Goal: Task Accomplishment & Management: Manage account settings

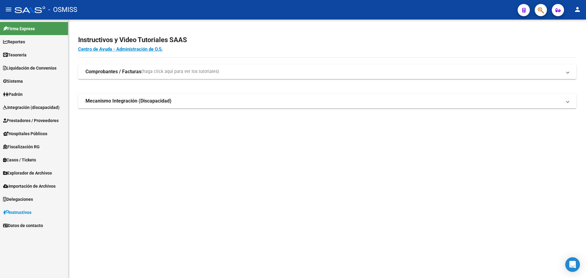
click at [392, 83] on mat-accordion "Comprobantes / Facturas (haga click aquí para ver los tutoriales) ¿Cómo cargar …" at bounding box center [327, 86] width 498 height 44
click at [44, 54] on link "Tesorería" at bounding box center [34, 54] width 68 height 13
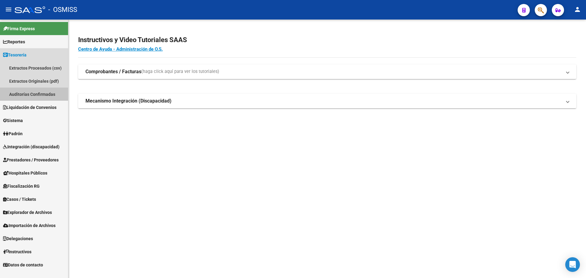
click at [39, 100] on link "Auditorías Confirmadas" at bounding box center [34, 94] width 68 height 13
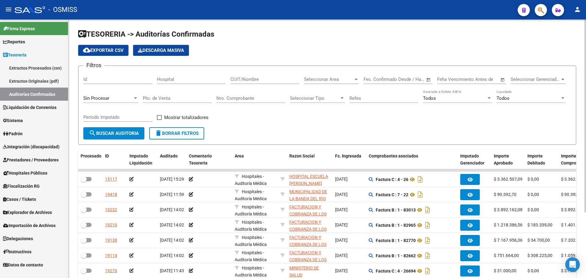
click at [258, 101] on div "Nro. Comprobante" at bounding box center [250, 96] width 69 height 13
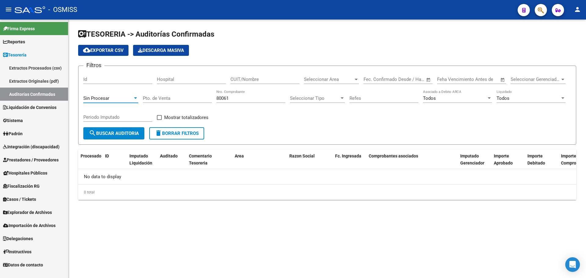
click at [105, 99] on span "Sin Procesar" at bounding box center [96, 97] width 26 height 5
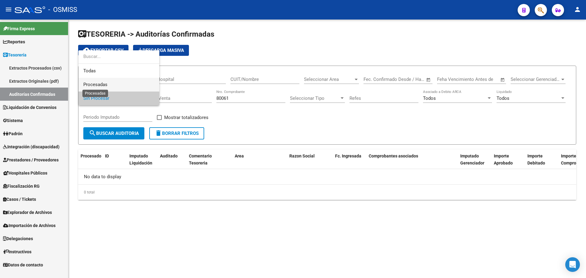
click at [102, 84] on span "Procesadas" at bounding box center [95, 84] width 24 height 5
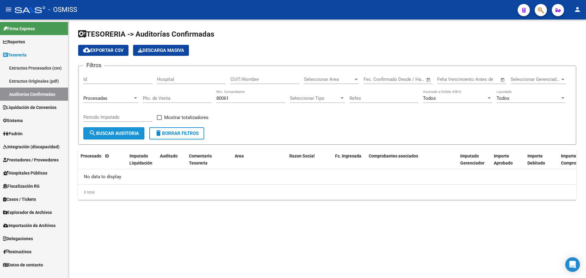
click at [110, 137] on button "search Buscar Auditoria" at bounding box center [113, 133] width 61 height 12
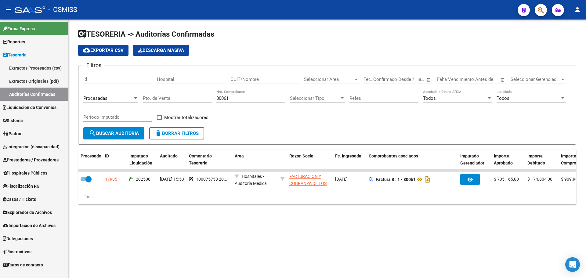
click at [237, 100] on input "80061" at bounding box center [250, 97] width 69 height 5
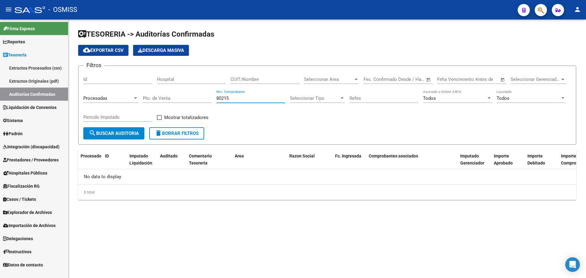
type input "80215"
click at [107, 100] on span "Procesadas" at bounding box center [95, 97] width 24 height 5
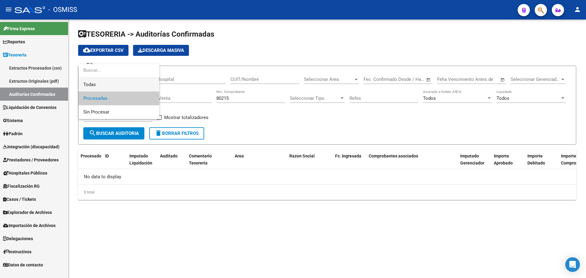
click at [107, 85] on span "Todas" at bounding box center [118, 85] width 71 height 14
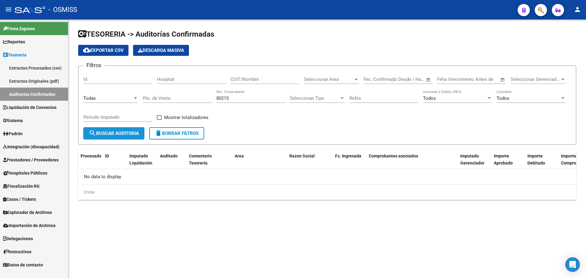
click at [125, 127] on button "search Buscar Auditoria" at bounding box center [113, 133] width 61 height 12
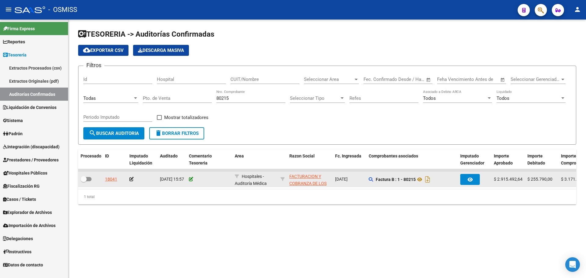
click at [191, 180] on icon at bounding box center [191, 179] width 4 height 4
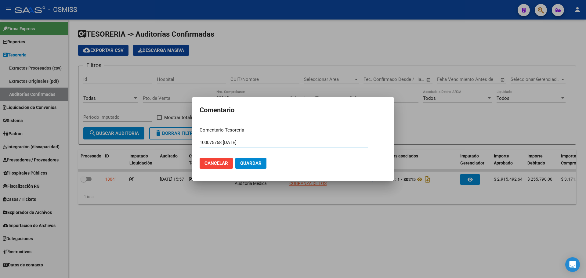
drag, startPoint x: 256, startPoint y: 143, endPoint x: 138, endPoint y: 140, distance: 118.7
click at [138, 140] on div "Comentario Comentario Tesoreria 100075758 [DATE] Ingresar el comentario Cancela…" at bounding box center [293, 139] width 586 height 278
type input "100075758 [DATE]"
drag, startPoint x: 248, startPoint y: 161, endPoint x: 151, endPoint y: 182, distance: 99.3
click at [246, 160] on button "Guardar" at bounding box center [250, 163] width 31 height 11
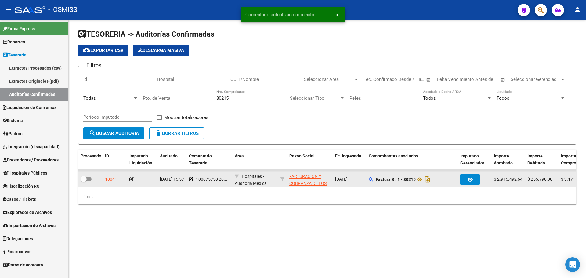
click at [132, 178] on icon at bounding box center [131, 179] width 4 height 4
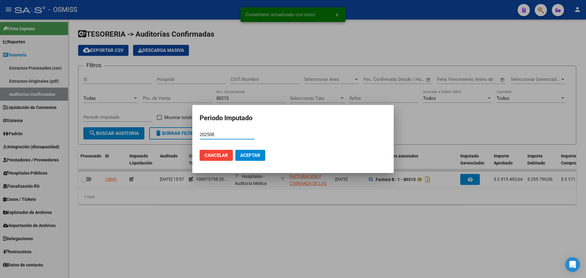
type input "202508"
click at [244, 160] on button "Aceptar" at bounding box center [250, 155] width 30 height 11
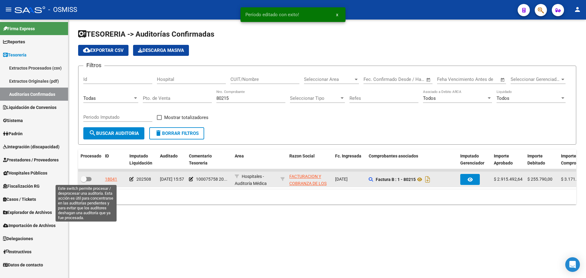
click at [85, 179] on span at bounding box center [84, 179] width 6 height 6
click at [84, 181] on input "checkbox" at bounding box center [83, 181] width 0 height 0
checkbox input "true"
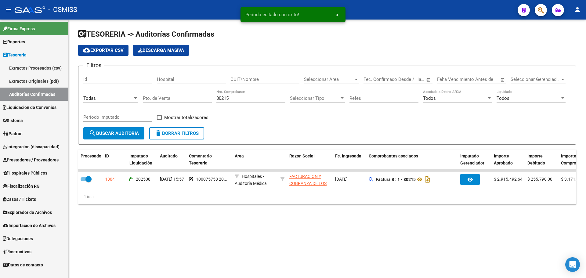
click at [250, 99] on input "80215" at bounding box center [250, 97] width 69 height 5
type input "80296"
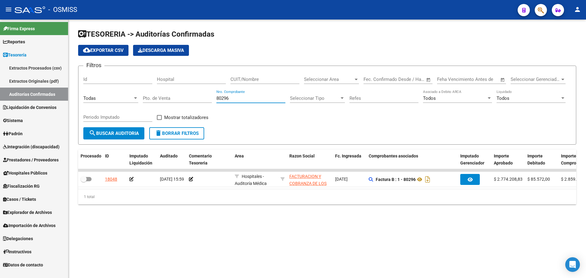
checkbox input "false"
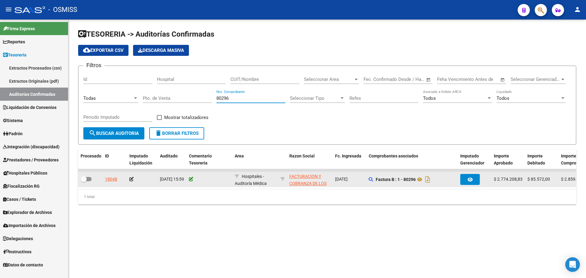
type input "80296"
click at [191, 178] on icon at bounding box center [191, 179] width 4 height 4
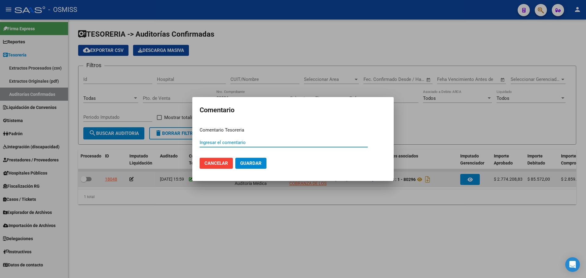
paste input "100075758 [DATE]"
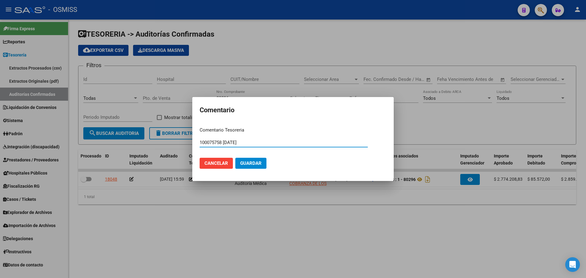
type input "100075758 [DATE]"
click at [258, 165] on span "Guardar" at bounding box center [250, 162] width 21 height 5
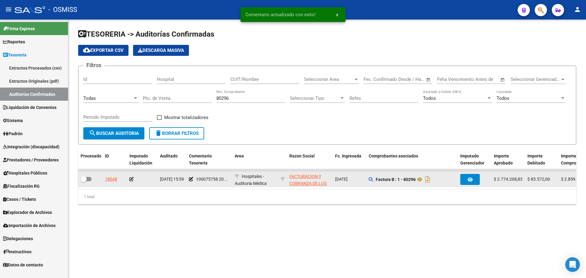
click at [132, 178] on icon at bounding box center [131, 179] width 4 height 4
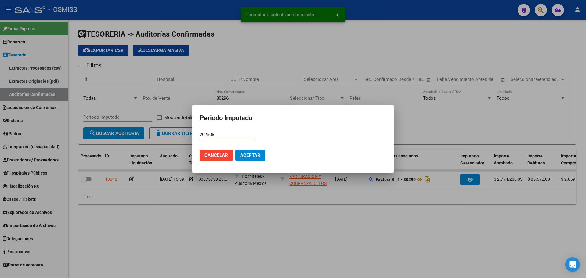
type input "202508"
click at [245, 154] on span "Aceptar" at bounding box center [250, 155] width 20 height 5
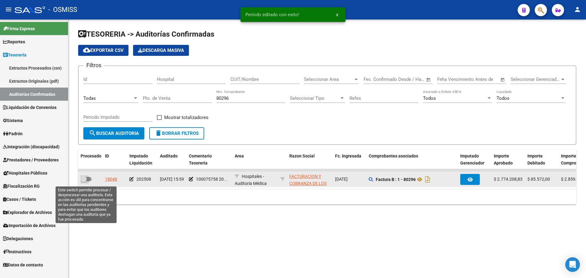
click at [89, 179] on span at bounding box center [86, 179] width 11 height 4
click at [84, 181] on input "checkbox" at bounding box center [83, 181] width 0 height 0
checkbox input "true"
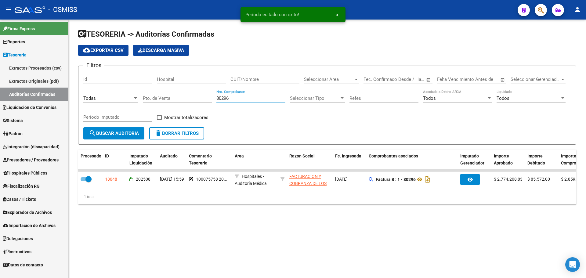
click at [241, 95] on input "80296" at bounding box center [250, 97] width 69 height 5
type input "80328"
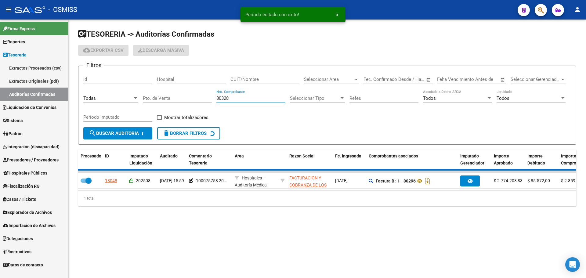
checkbox input "false"
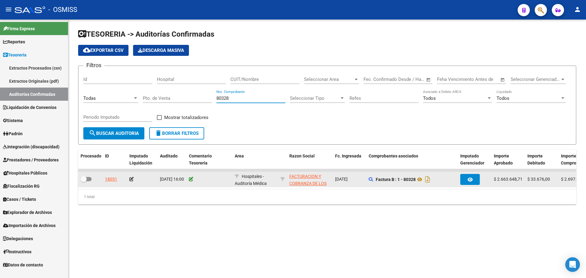
type input "80328"
click at [192, 179] on icon at bounding box center [191, 179] width 4 height 4
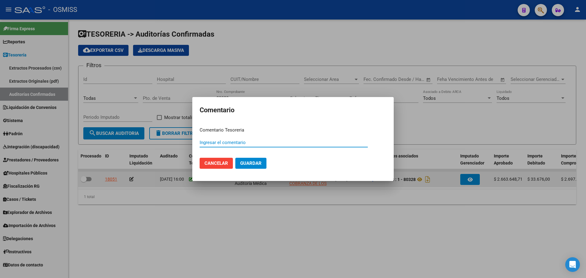
paste input "100075758 [DATE]"
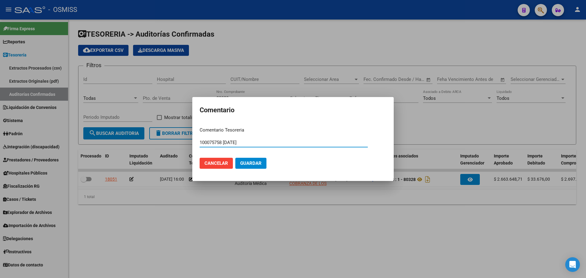
type input "100075758 [DATE]"
click at [252, 160] on button "Guardar" at bounding box center [250, 163] width 31 height 11
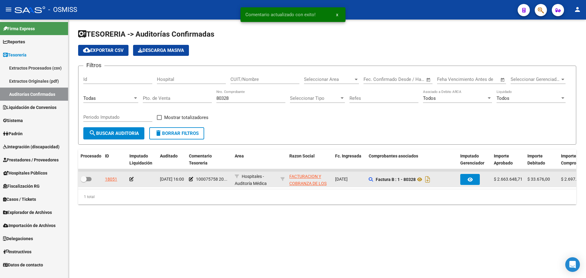
click at [129, 176] on datatable-body-cell at bounding box center [142, 179] width 31 height 15
click at [131, 178] on icon at bounding box center [131, 179] width 4 height 4
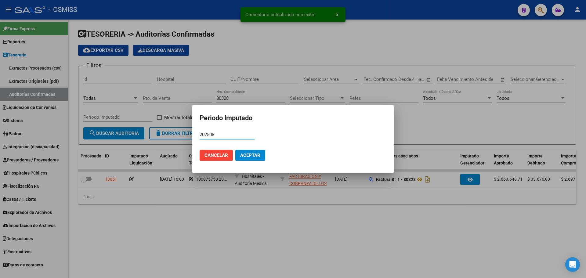
type input "202508"
click at [243, 161] on mat-dialog-actions "Cancelar Aceptar" at bounding box center [293, 155] width 187 height 21
click at [242, 160] on button "Aceptar" at bounding box center [250, 155] width 30 height 11
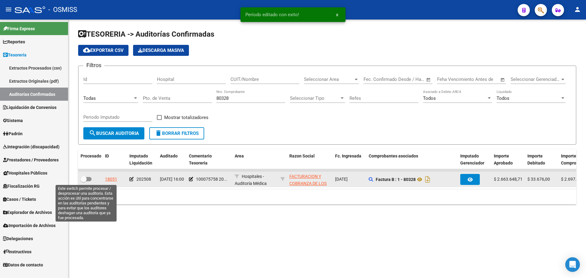
click at [86, 177] on span at bounding box center [84, 179] width 6 height 6
click at [84, 181] on input "checkbox" at bounding box center [83, 181] width 0 height 0
checkbox input "true"
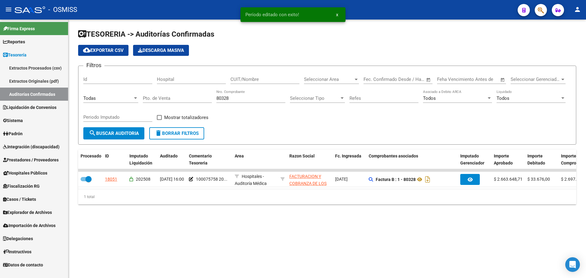
click at [258, 97] on input "80328" at bounding box center [250, 97] width 69 height 5
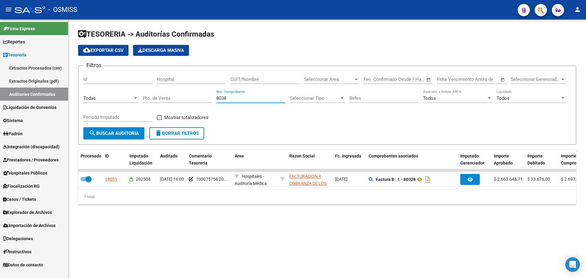
type input "80385"
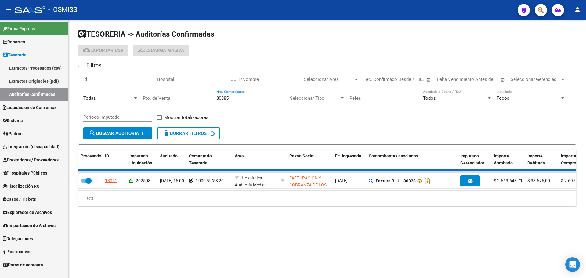
checkbox input "false"
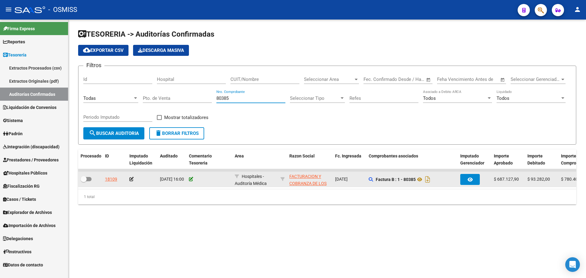
type input "80385"
click at [192, 178] on icon at bounding box center [191, 179] width 4 height 4
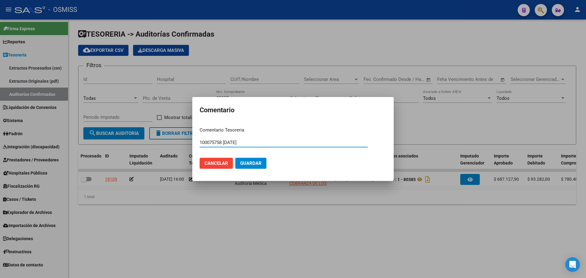
type input "100075758 [DATE]"
click at [242, 161] on span "Guardar" at bounding box center [250, 162] width 21 height 5
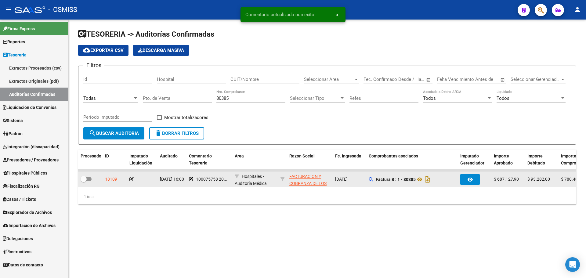
click at [131, 178] on icon at bounding box center [131, 179] width 4 height 4
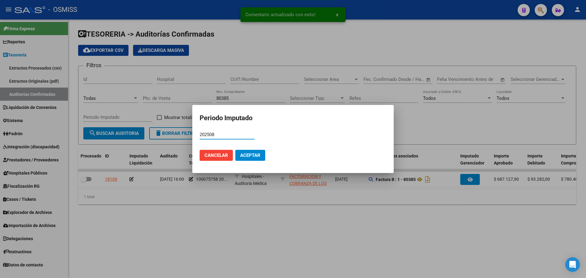
type input "202508"
click at [248, 153] on span "Aceptar" at bounding box center [250, 155] width 20 height 5
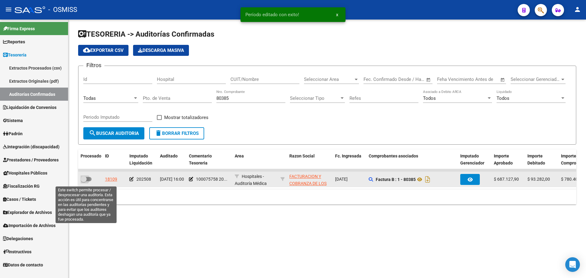
click at [85, 181] on span at bounding box center [84, 179] width 6 height 6
click at [84, 181] on input "checkbox" at bounding box center [83, 181] width 0 height 0
checkbox input "true"
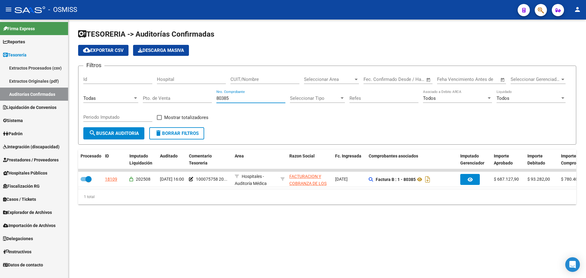
drag, startPoint x: 227, startPoint y: 95, endPoint x: 150, endPoint y: 77, distance: 78.5
click at [150, 77] on div "Filtros Id Hospital CUIT/Nombre Seleccionar Area Seleccionar Area Start date – …" at bounding box center [326, 99] width 487 height 56
type input "8973"
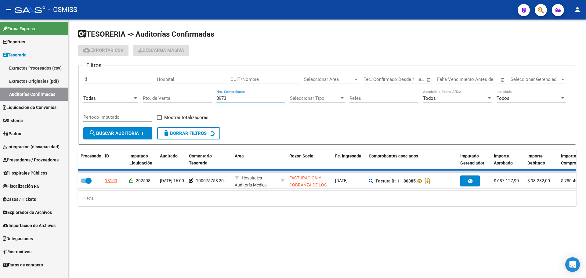
checkbox input "false"
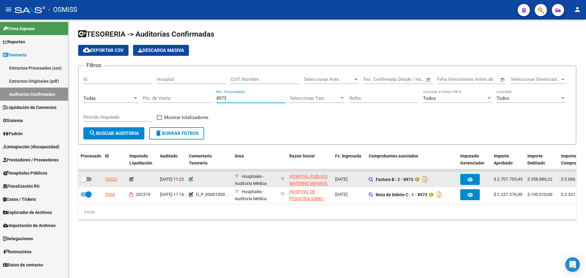
type input "8973"
click at [191, 180] on icon at bounding box center [191, 179] width 4 height 4
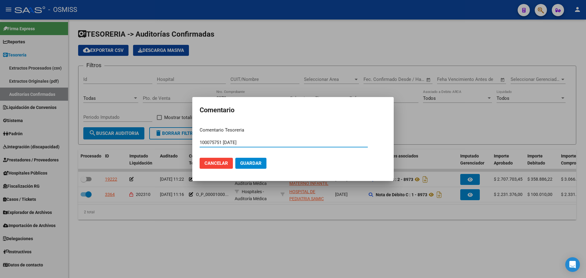
drag, startPoint x: 261, startPoint y: 141, endPoint x: 101, endPoint y: 137, distance: 159.6
click at [101, 137] on div "Comentario Comentario Tesoreria 100075751 [DATE] Ingresar el comentario Cancela…" at bounding box center [293, 139] width 586 height 278
type input "100075751 [DATE]"
click at [245, 166] on span "Guardar" at bounding box center [250, 162] width 21 height 5
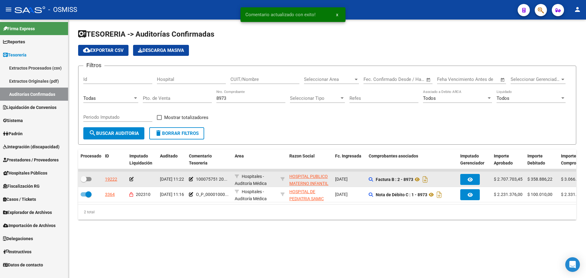
click at [130, 174] on datatable-body-cell at bounding box center [142, 179] width 31 height 15
click at [130, 179] on icon at bounding box center [131, 179] width 4 height 4
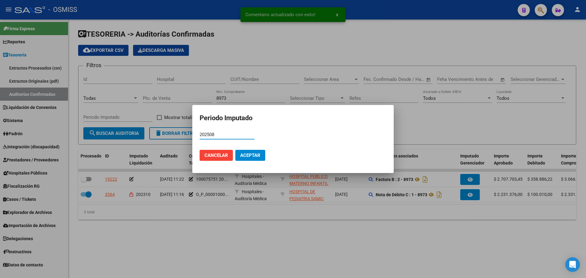
type input "202508"
click at [247, 161] on mat-dialog-actions "Cancelar Aceptar" at bounding box center [293, 155] width 187 height 21
click at [247, 158] on span "Aceptar" at bounding box center [250, 155] width 20 height 5
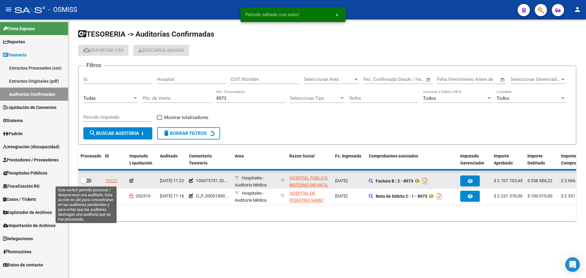
click at [90, 179] on span at bounding box center [86, 180] width 11 height 4
click at [84, 183] on input "checkbox" at bounding box center [83, 183] width 0 height 0
checkbox input "true"
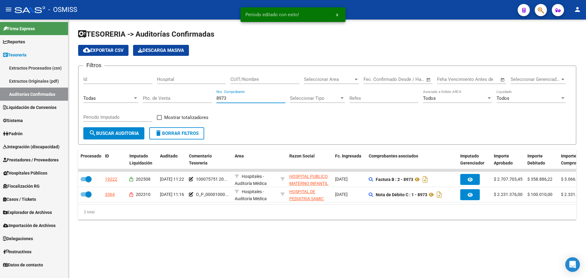
drag, startPoint x: 236, startPoint y: 97, endPoint x: 97, endPoint y: 94, distance: 138.2
click at [98, 94] on div "Filtros Id Hospital CUIT/Nombre Seleccionar Area Seleccionar Area Start date – …" at bounding box center [326, 99] width 487 height 56
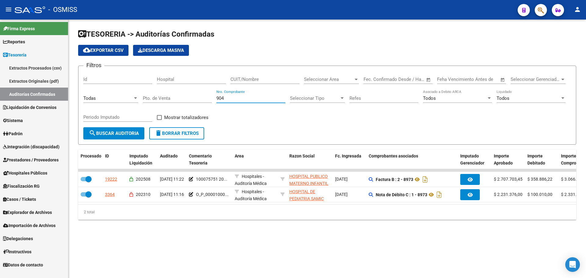
type input "9048"
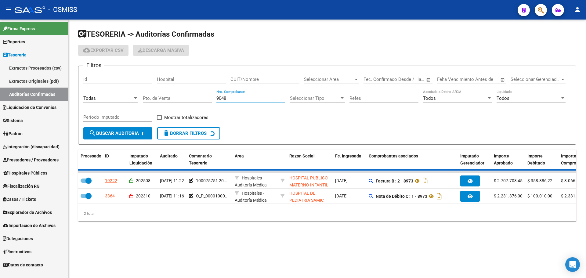
checkbox input "false"
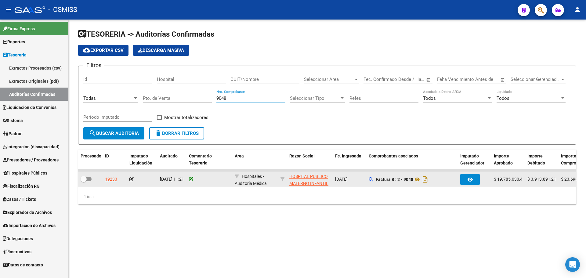
type input "9048"
click at [192, 178] on icon at bounding box center [191, 179] width 4 height 4
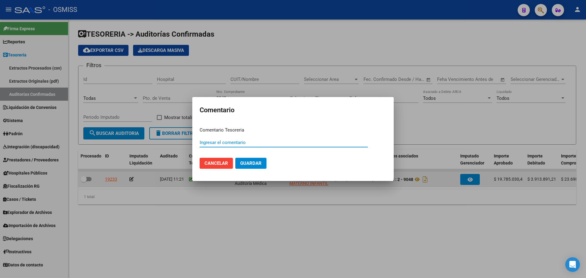
paste input "100075751 [DATE]"
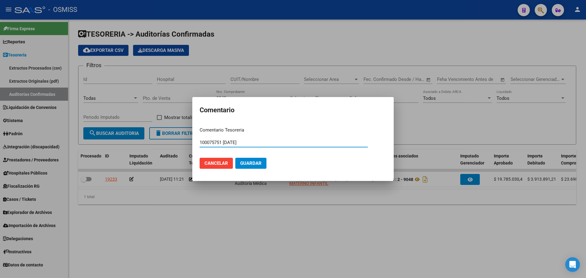
type input "100075751 [DATE]"
click at [256, 163] on span "Guardar" at bounding box center [250, 162] width 21 height 5
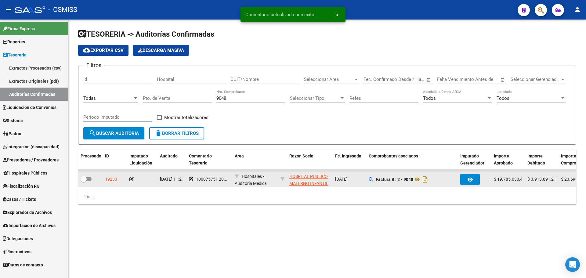
click at [131, 179] on icon at bounding box center [131, 179] width 4 height 4
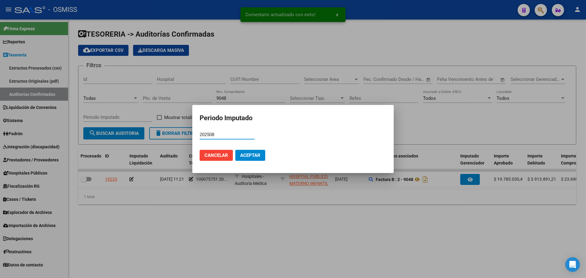
type input "202508"
click at [250, 150] on button "Aceptar" at bounding box center [250, 155] width 30 height 11
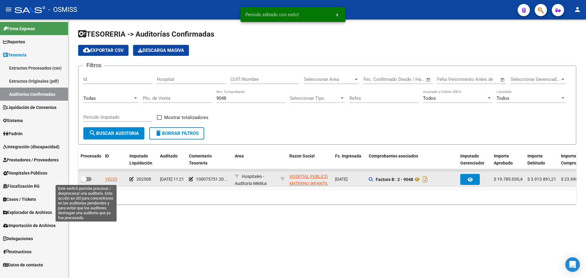
click at [86, 182] on label at bounding box center [86, 178] width 11 height 7
click at [84, 182] on input "checkbox" at bounding box center [83, 181] width 0 height 0
checkbox input "true"
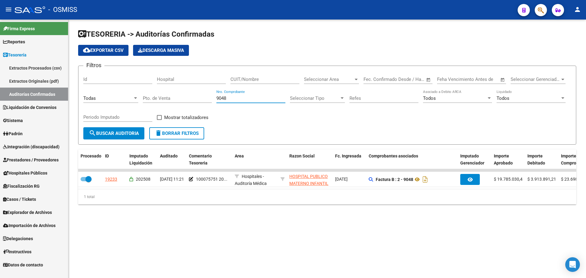
drag, startPoint x: 250, startPoint y: 101, endPoint x: 157, endPoint y: 85, distance: 94.0
click at [157, 85] on div "Filtros Id Hospital CUIT/Nombre Seleccionar Area Seleccionar Area Start date – …" at bounding box center [326, 99] width 487 height 56
click at [128, 99] on div "Todas" at bounding box center [107, 97] width 49 height 5
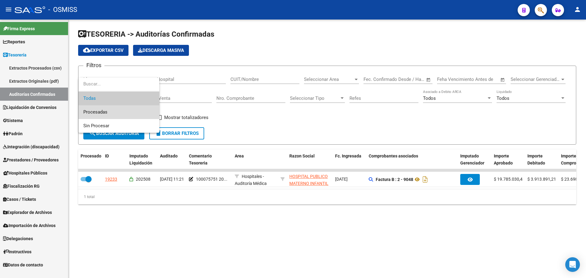
click at [113, 112] on span "Procesadas" at bounding box center [118, 112] width 71 height 14
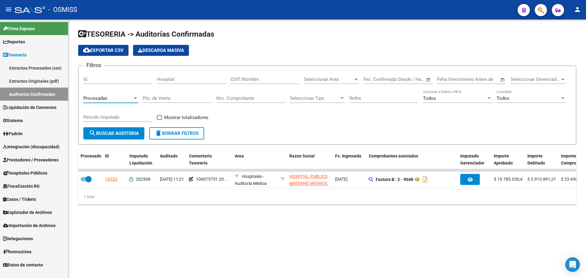
click at [121, 119] on input "Periodo Imputado" at bounding box center [117, 116] width 69 height 5
type input "202508"
click at [518, 89] on div "Seleccionar Gerenciador Seleccionar Gerenciador" at bounding box center [537, 80] width 55 height 19
click at [515, 100] on div "Todos" at bounding box center [527, 97] width 63 height 5
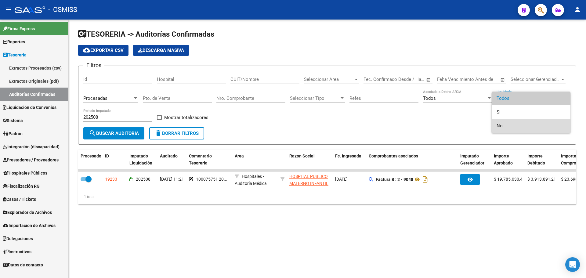
click at [499, 123] on span "No" at bounding box center [530, 126] width 69 height 14
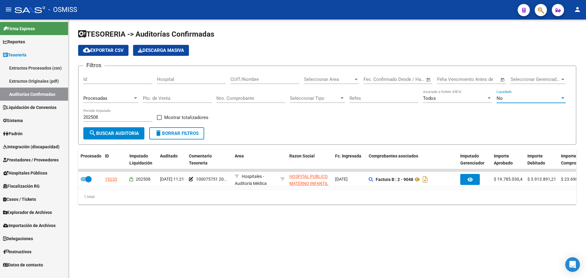
click at [171, 117] on span "Mostrar totalizadores" at bounding box center [186, 117] width 44 height 7
click at [159, 120] on input "Mostrar totalizadores" at bounding box center [159, 120] width 0 height 0
checkbox input "true"
click at [124, 134] on span "search Buscar Auditoria" at bounding box center [114, 133] width 50 height 5
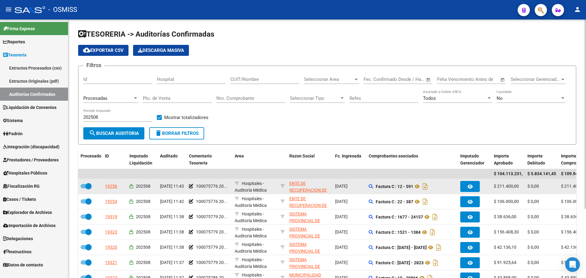
scroll to position [0, 5]
drag, startPoint x: 514, startPoint y: 173, endPoint x: 550, endPoint y: 179, distance: 36.7
click at [550, 179] on datatable-scroller "$ 104.113.231,23 $ 5.834.141,45 $ 109.947.372,68 19256 202508 [DATE] 11:43 1000…" at bounding box center [327, 250] width 498 height 162
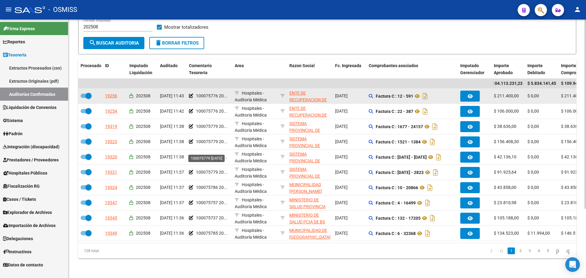
scroll to position [92, 0]
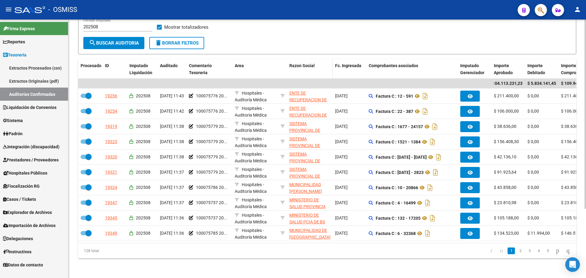
click at [294, 70] on datatable-header-cell "Razon Social" at bounding box center [310, 69] width 46 height 20
click at [567, 252] on icon "go to last page" at bounding box center [567, 250] width 5 height 7
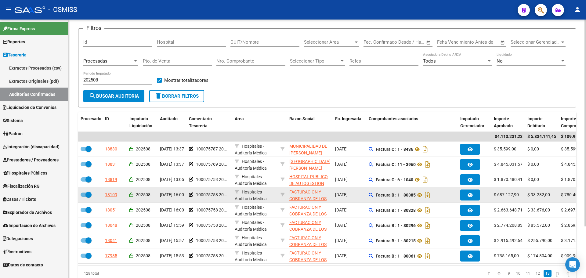
scroll to position [0, 0]
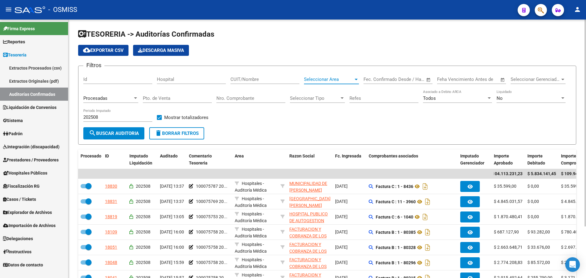
click at [348, 77] on span "Seleccionar Area" at bounding box center [328, 79] width 49 height 5
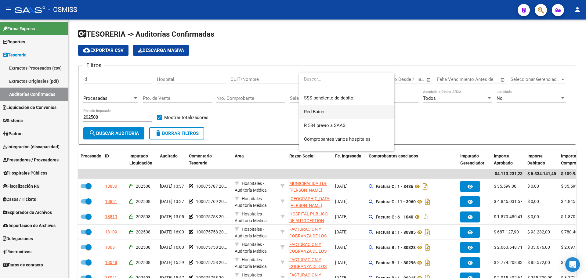
scroll to position [183, 0]
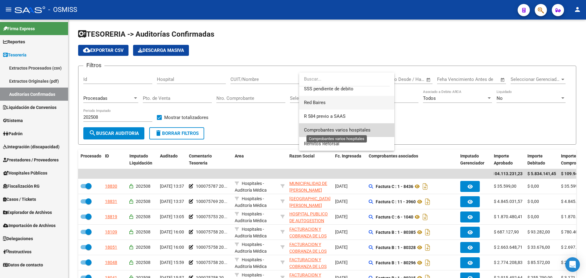
click at [350, 128] on span "Comprobantes varios hospitales" at bounding box center [337, 129] width 67 height 5
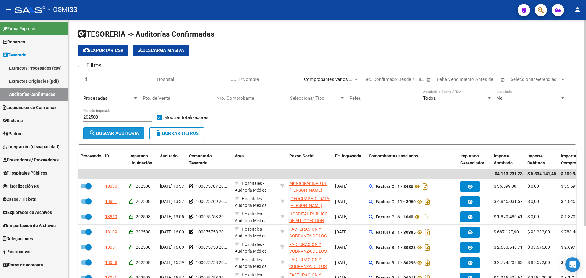
click at [96, 131] on span "search Buscar Auditoria" at bounding box center [114, 133] width 50 height 5
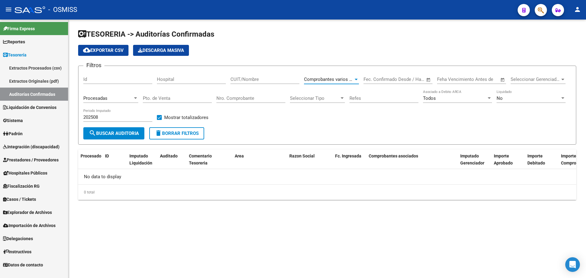
click at [348, 78] on span "Comprobantes varios hospitales" at bounding box center [337, 79] width 67 height 5
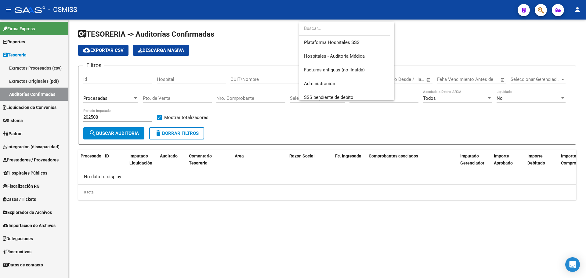
scroll to position [0, 0]
click at [329, 45] on span "Todas" at bounding box center [346, 43] width 85 height 14
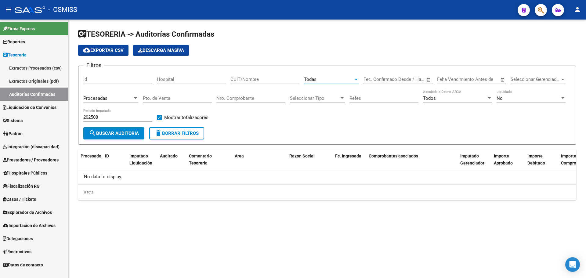
click at [122, 134] on span "search Buscar Auditoria" at bounding box center [114, 133] width 50 height 5
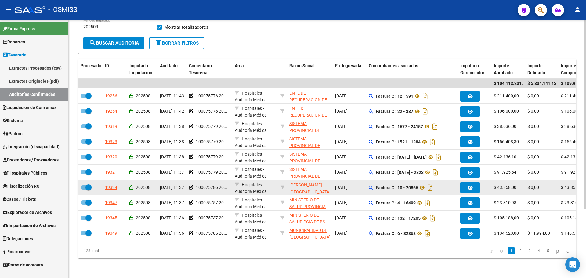
scroll to position [8, 0]
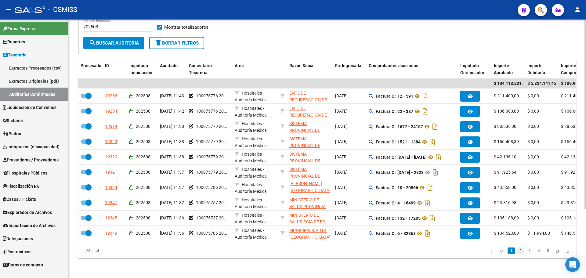
click at [516, 249] on link "2" at bounding box center [519, 250] width 7 height 7
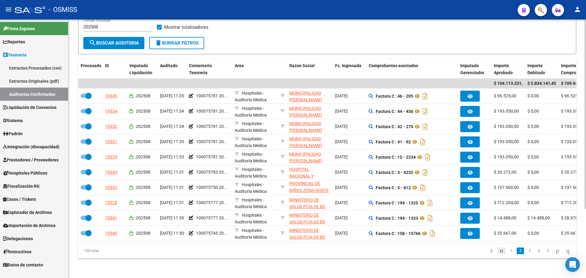
click at [499, 251] on icon "go to previous page" at bounding box center [501, 250] width 5 height 7
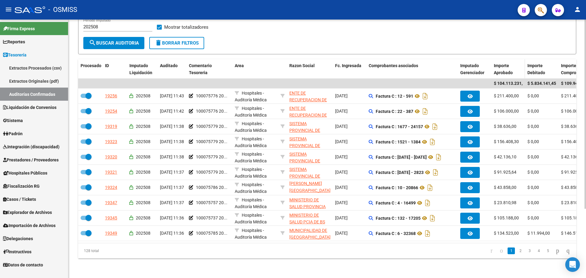
click at [495, 68] on span "Importe Aprobado" at bounding box center [503, 69] width 19 height 12
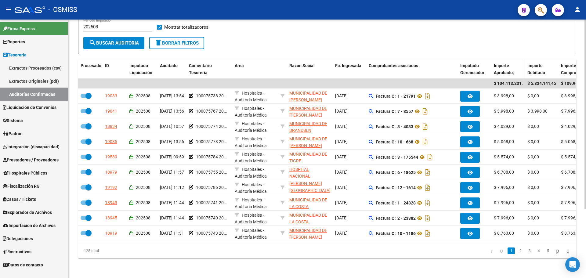
click at [493, 67] on datatable-header-cell "Importe Aprobado" at bounding box center [508, 69] width 34 height 20
click at [494, 67] on span "Importe Aprobado" at bounding box center [503, 69] width 19 height 12
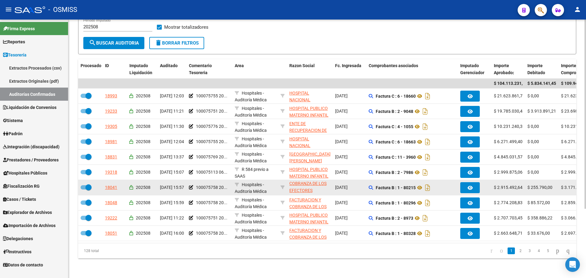
drag, startPoint x: 210, startPoint y: 167, endPoint x: 230, endPoint y: 179, distance: 23.1
click at [230, 179] on datatable-scroller "$ 104.113.231,23 $ 5.834.141,45 $ 109.947.372,68 18993 202508 [DATE] 12:03 1000…" at bounding box center [327, 160] width 498 height 162
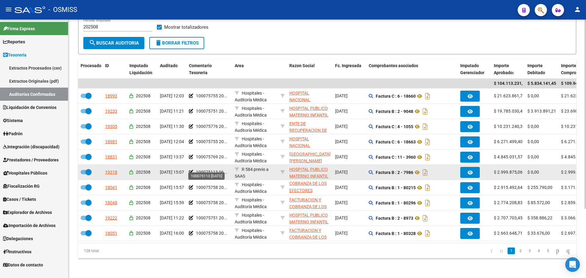
click at [224, 170] on span "100075113 06..." at bounding box center [211, 172] width 31 height 5
click at [215, 170] on span "100075113 06..." at bounding box center [211, 172] width 31 height 5
drag, startPoint x: 215, startPoint y: 166, endPoint x: 228, endPoint y: 167, distance: 12.9
click at [228, 169] on div "100075113 06..." at bounding box center [209, 172] width 41 height 7
click at [218, 170] on span "100075113 06..." at bounding box center [211, 172] width 31 height 5
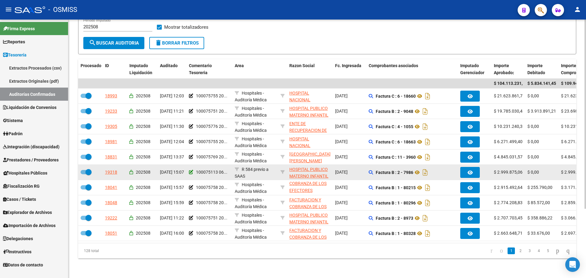
click at [192, 170] on icon at bounding box center [191, 172] width 4 height 4
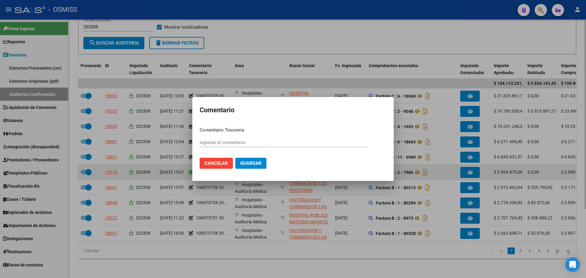
type input "100075113 [DATE]"
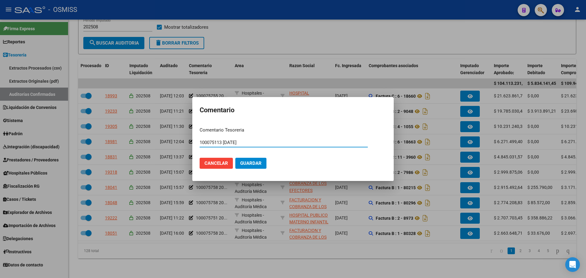
click at [226, 166] on span "Cancelar" at bounding box center [215, 162] width 23 height 5
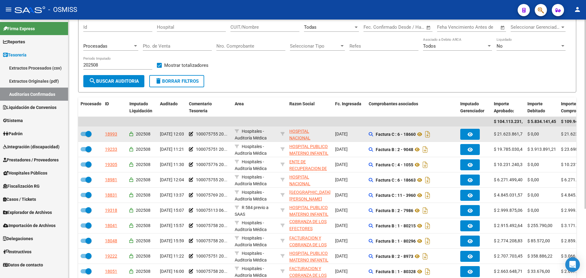
scroll to position [0, 0]
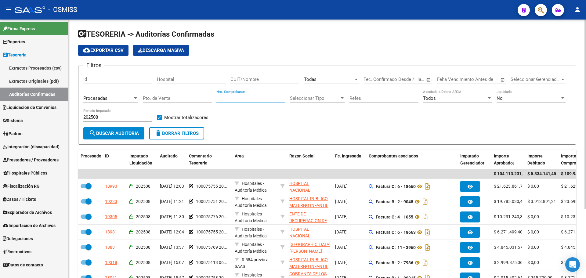
click at [231, 98] on input "Nro. Comprobante" at bounding box center [250, 97] width 69 height 5
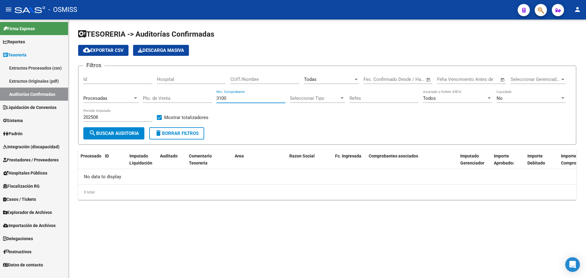
type input "3100"
click at [180, 128] on button "delete Borrar Filtros" at bounding box center [176, 133] width 55 height 12
checkbox input "false"
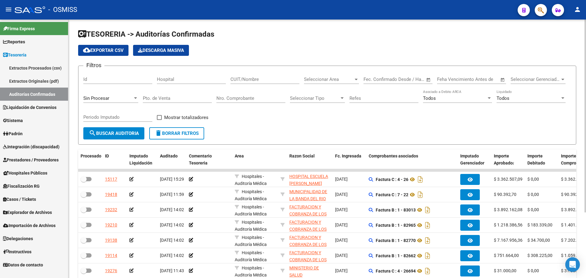
click at [263, 98] on input "Nro. Comprobante" at bounding box center [250, 97] width 69 height 5
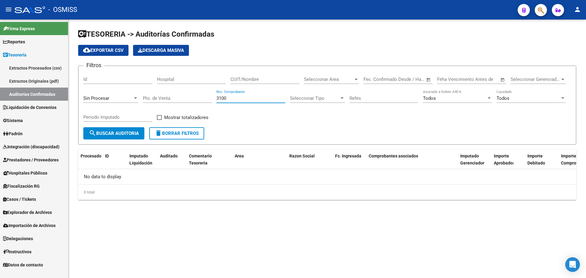
type input "3100"
click at [120, 101] on div "Sin Procesar" at bounding box center [110, 96] width 55 height 13
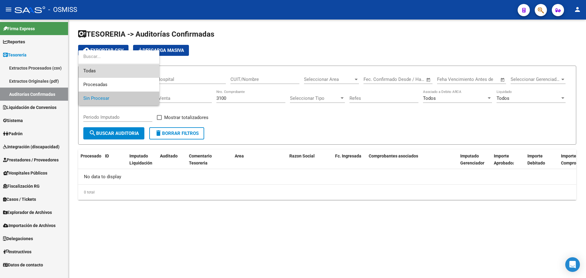
click at [116, 71] on span "Todas" at bounding box center [118, 71] width 71 height 14
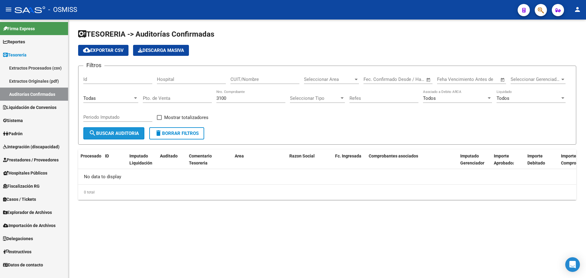
click at [104, 135] on span "search Buscar Auditoria" at bounding box center [114, 133] width 50 height 5
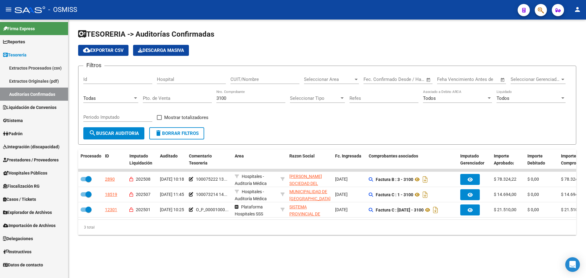
click at [204, 260] on mat-sidenav-content "TESORERIA -> Auditorías Confirmadas cloud_download Exportar CSV Descarga Masiva…" at bounding box center [326, 149] width 517 height 258
click at [204, 250] on div "TESORERIA -> Auditorías Confirmadas cloud_download Exportar CSV Descarga Masiva…" at bounding box center [326, 137] width 517 height 235
click at [202, 254] on div "TESORERIA -> Auditorías Confirmadas cloud_download Exportar CSV Descarga Masiva…" at bounding box center [326, 137] width 517 height 235
click at [291, 235] on div "3 total" at bounding box center [327, 227] width 498 height 15
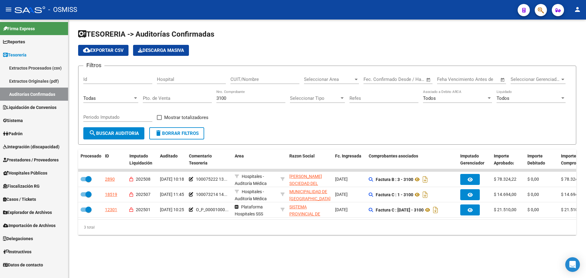
click at [332, 122] on div "Filtros Id Hospital CUIT/Nombre Seleccionar Area Seleccionar Area Start date – …" at bounding box center [326, 99] width 487 height 56
click at [172, 132] on span "delete Borrar Filtros" at bounding box center [177, 133] width 44 height 5
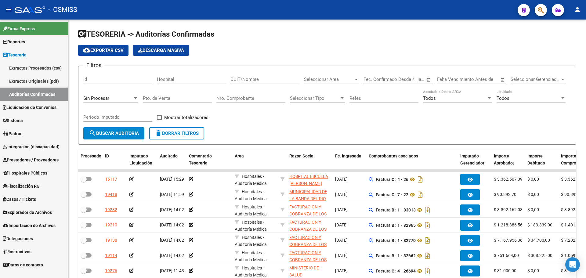
click at [28, 107] on span "Liquidación de Convenios" at bounding box center [29, 107] width 53 height 7
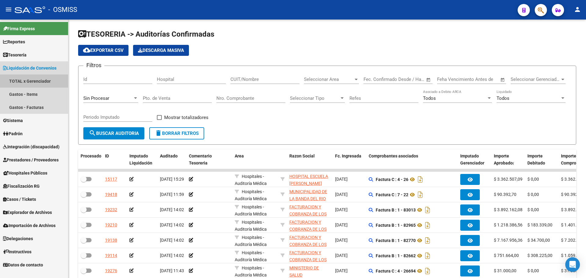
click at [34, 82] on link "TOTAL x Gerenciador" at bounding box center [34, 80] width 68 height 13
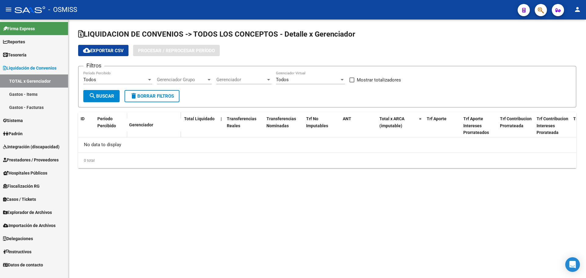
checkbox input "true"
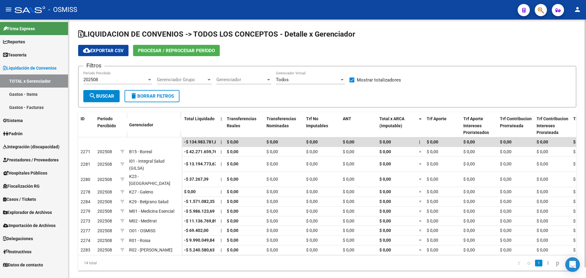
click at [151, 50] on span "Procesar / Reprocesar período" at bounding box center [176, 50] width 77 height 5
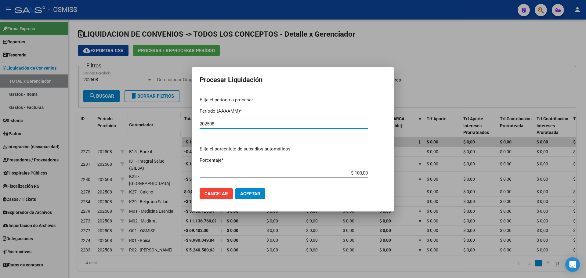
type input "202508"
click at [244, 189] on button "Aceptar" at bounding box center [250, 193] width 30 height 11
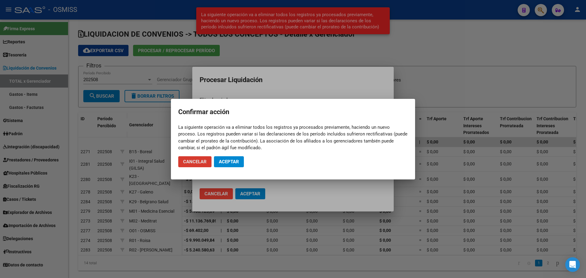
click at [239, 155] on mat-dialog-actions "Cancelar Aceptar" at bounding box center [292, 161] width 229 height 21
click at [239, 158] on button "Aceptar" at bounding box center [229, 161] width 30 height 11
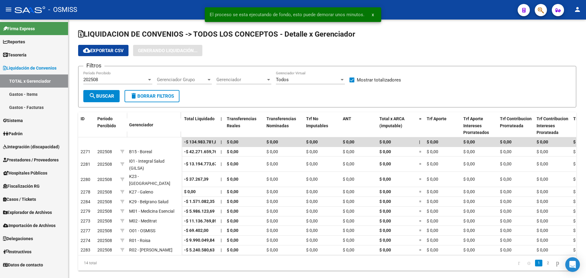
click at [35, 108] on link "Gastos - Facturas" at bounding box center [34, 107] width 68 height 13
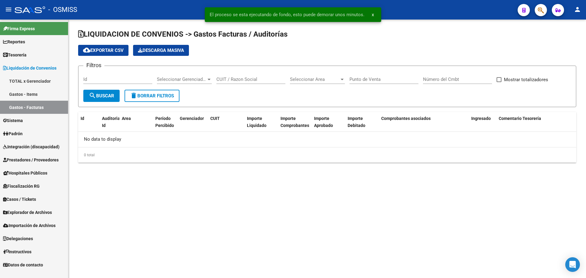
checkbox input "true"
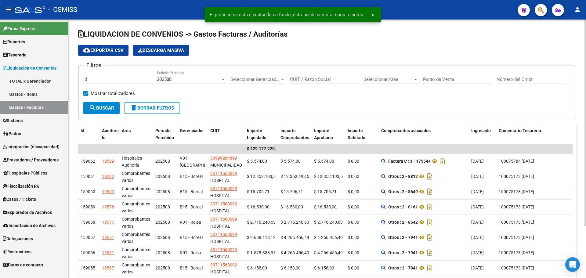
click at [303, 96] on div "Filtros Id 202508 Período Percibido Seleccionar Gerenciador Seleccionar Gerenci…" at bounding box center [326, 86] width 487 height 31
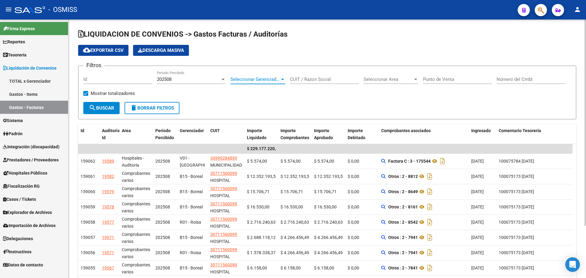
click at [242, 79] on span "Seleccionar Gerenciador" at bounding box center [254, 79] width 49 height 5
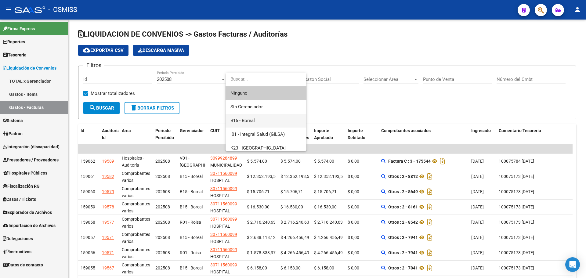
click at [279, 116] on span "B15 - Boreal" at bounding box center [265, 121] width 71 height 14
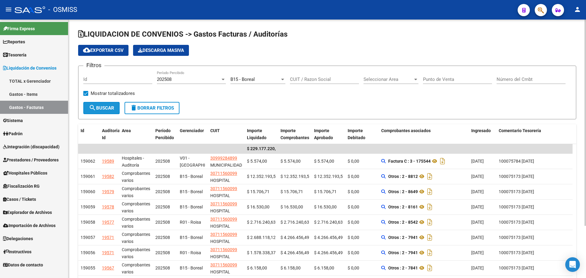
click at [106, 110] on span "search Buscar" at bounding box center [101, 107] width 25 height 5
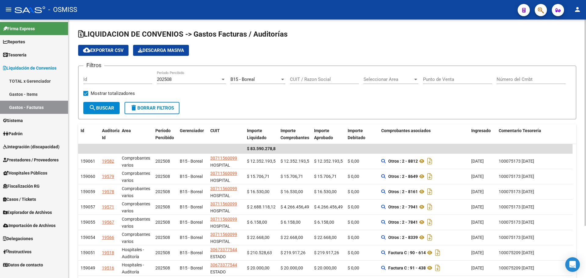
click at [251, 77] on span "B15 - Boreal" at bounding box center [242, 79] width 24 height 5
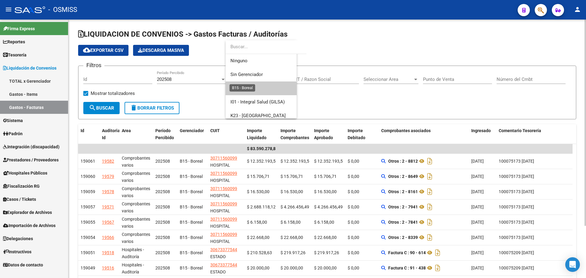
scroll to position [9, 0]
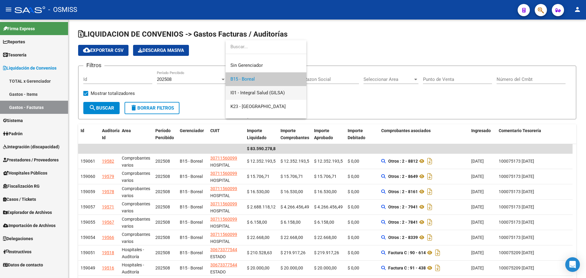
click at [291, 95] on span "I01 - Integral Salud (GILSA)" at bounding box center [265, 93] width 71 height 14
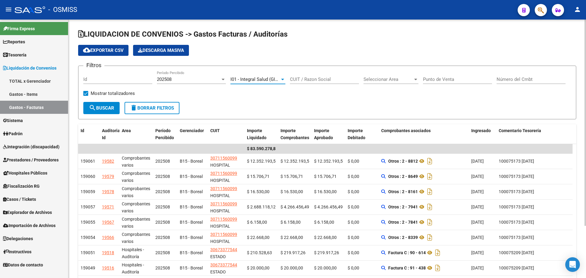
click at [92, 106] on mat-icon "search" at bounding box center [92, 107] width 7 height 7
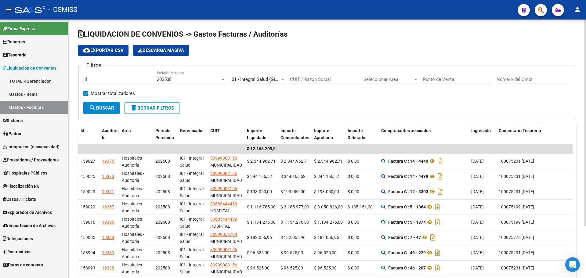
click at [268, 78] on span "I01 - Integral Salud (GILSA)" at bounding box center [257, 79] width 54 height 5
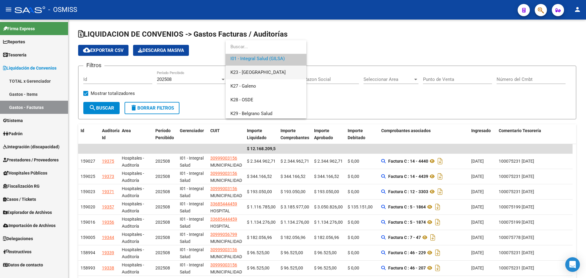
scroll to position [53, 0]
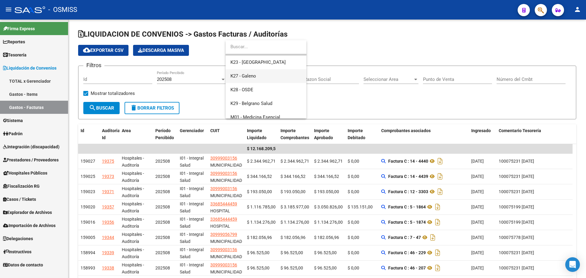
click at [267, 78] on span "K27 - Galeno" at bounding box center [265, 76] width 71 height 14
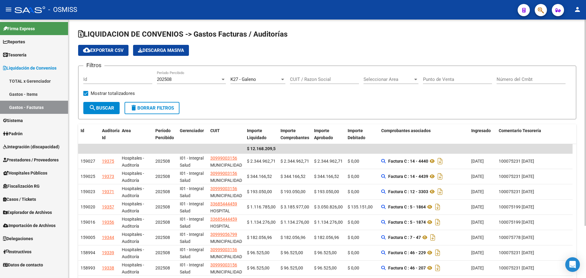
click at [100, 114] on form "Filtros Id 202508 Período Percibido K27 - Galeno Seleccionar Gerenciador CUIT /…" at bounding box center [327, 93] width 498 height 54
click at [106, 105] on span "search Buscar" at bounding box center [101, 107] width 25 height 5
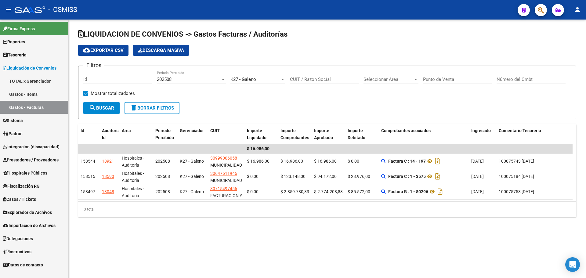
click at [248, 81] on span "K27 - Galeno" at bounding box center [243, 79] width 26 height 5
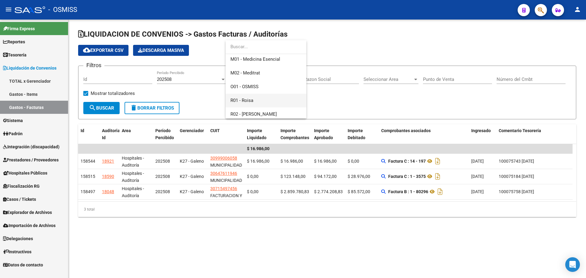
scroll to position [81, 0]
click at [257, 98] on span "M02 - Meditrat" at bounding box center [265, 104] width 71 height 14
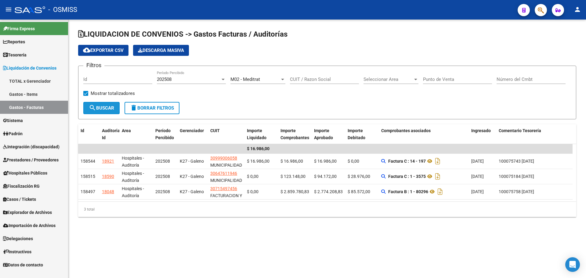
click at [111, 103] on button "search Buscar" at bounding box center [101, 108] width 36 height 12
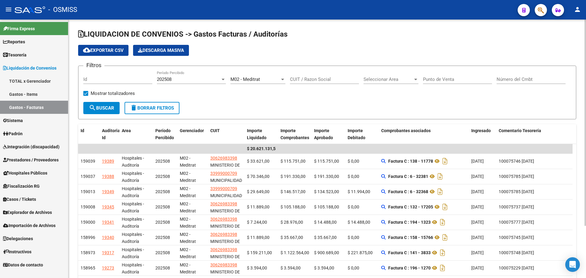
click at [258, 75] on div "M02 - Meditrat Seleccionar Gerenciador" at bounding box center [257, 77] width 55 height 13
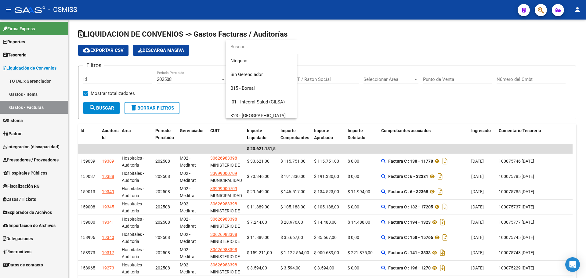
scroll to position [105, 0]
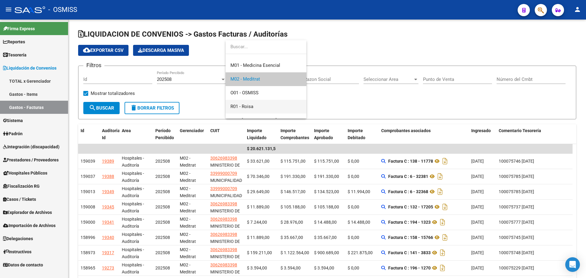
click at [272, 101] on span "R01 - Roisa" at bounding box center [265, 107] width 71 height 14
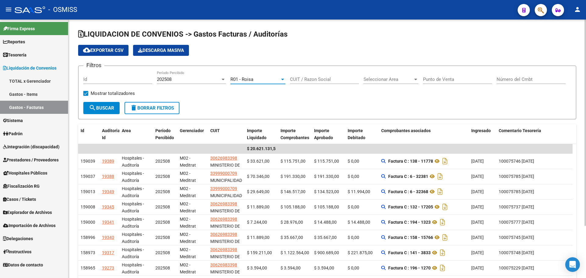
click at [89, 102] on button "search Buscar" at bounding box center [101, 108] width 36 height 12
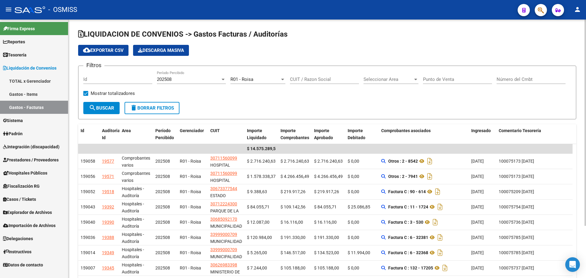
click at [243, 76] on div "R01 - Roisa Seleccionar Gerenciador" at bounding box center [257, 77] width 55 height 13
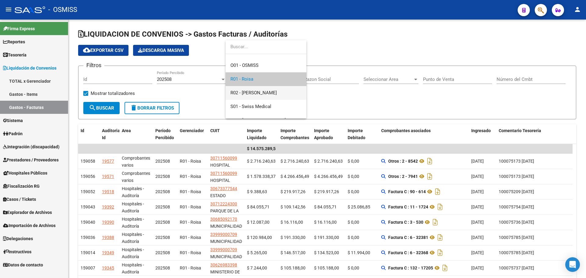
scroll to position [163, 0]
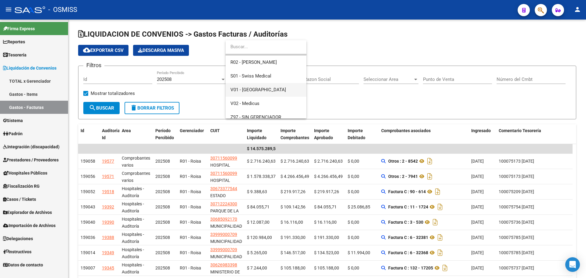
click at [270, 96] on span "V01 - [GEOGRAPHIC_DATA]" at bounding box center [265, 90] width 71 height 14
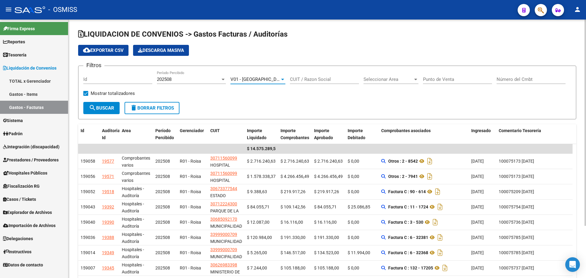
click at [110, 105] on span "search Buscar" at bounding box center [101, 107] width 25 height 5
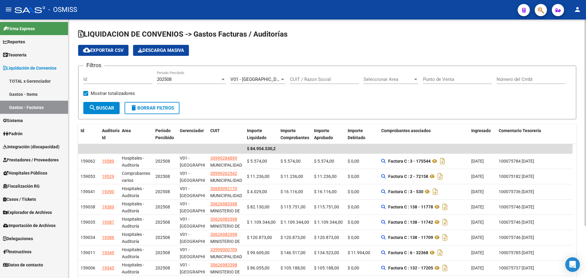
click at [244, 84] on div "V01 - Viasano Seleccionar Gerenciador" at bounding box center [257, 77] width 55 height 13
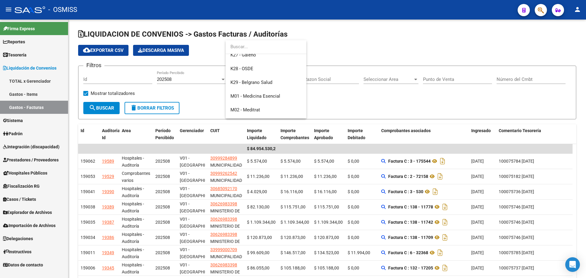
scroll to position [0, 0]
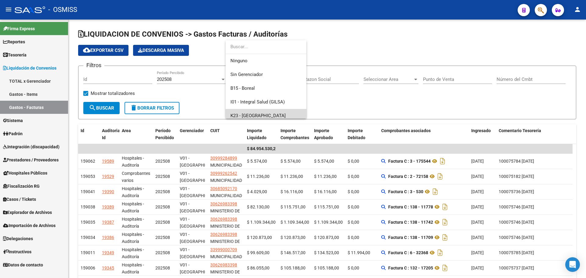
click at [282, 118] on span "K23 - [GEOGRAPHIC_DATA]" at bounding box center [265, 116] width 71 height 14
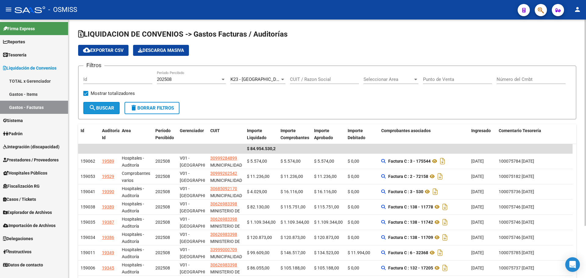
click at [112, 108] on span "search Buscar" at bounding box center [101, 107] width 25 height 5
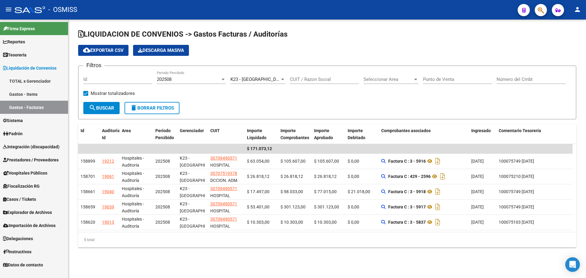
click at [300, 112] on form "Filtros Id 202508 Período Percibido K23 - Parque Salud Seleccionar Gerenciador …" at bounding box center [327, 93] width 498 height 54
click at [237, 110] on form "Filtros Id 202508 Período Percibido K23 - Parque Salud Seleccionar Gerenciador …" at bounding box center [327, 93] width 498 height 54
click at [30, 57] on link "Tesorería" at bounding box center [34, 54] width 68 height 13
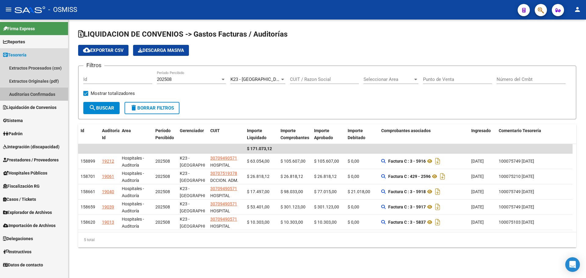
click at [31, 94] on link "Auditorías Confirmadas" at bounding box center [34, 94] width 68 height 13
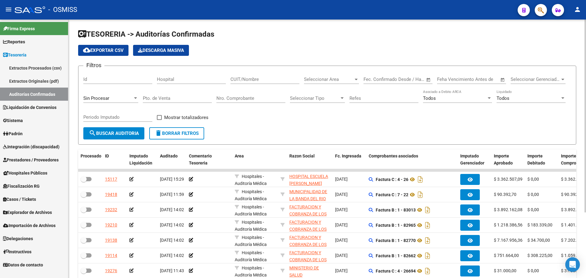
drag, startPoint x: 261, startPoint y: 126, endPoint x: 268, endPoint y: 122, distance: 8.6
click at [263, 125] on div "Filtros Id Hospital CUIT/Nombre Seleccionar Area Seleccionar Area Start date – …" at bounding box center [326, 99] width 487 height 56
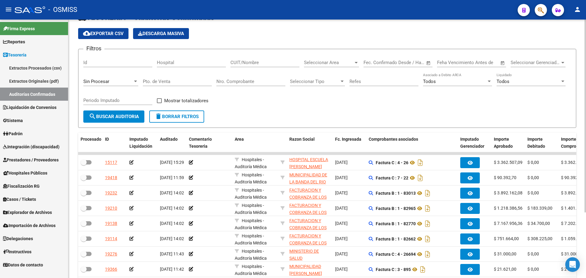
scroll to position [31, 0]
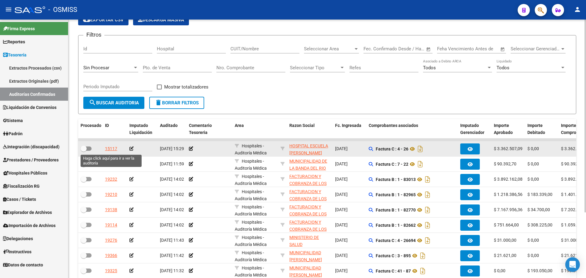
click at [112, 150] on div "15117" at bounding box center [111, 148] width 12 height 7
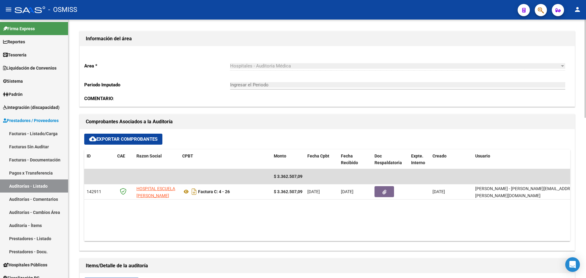
scroll to position [183, 0]
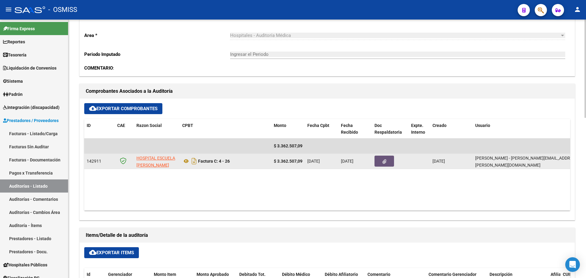
click at [384, 159] on icon "button" at bounding box center [384, 161] width 4 height 5
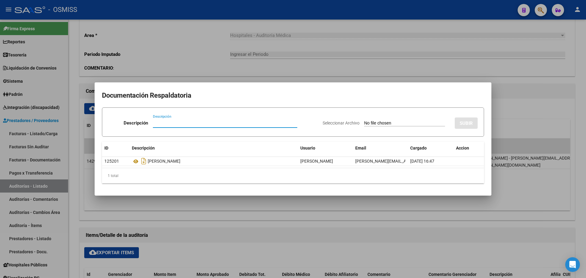
click at [491, 127] on div at bounding box center [293, 139] width 586 height 278
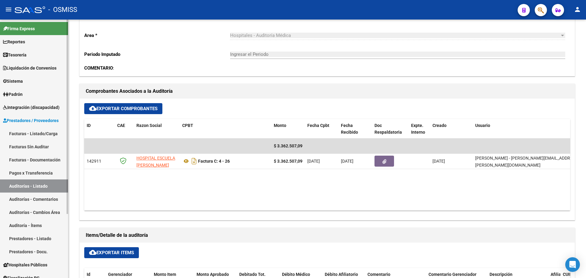
click at [34, 54] on link "Tesorería" at bounding box center [34, 54] width 68 height 13
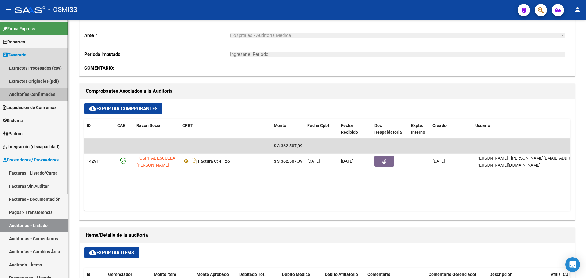
click at [33, 90] on link "Auditorías Confirmadas" at bounding box center [34, 94] width 68 height 13
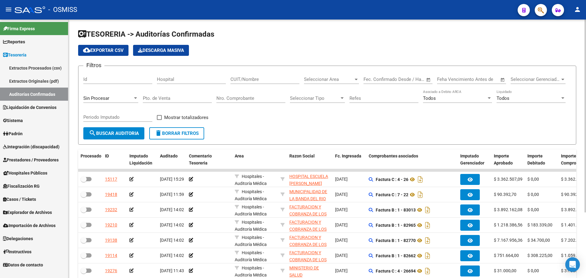
click at [230, 97] on input "Nro. Comprobante" at bounding box center [250, 97] width 69 height 5
type input "522"
click at [89, 99] on span "Sin Procesar" at bounding box center [96, 97] width 26 height 5
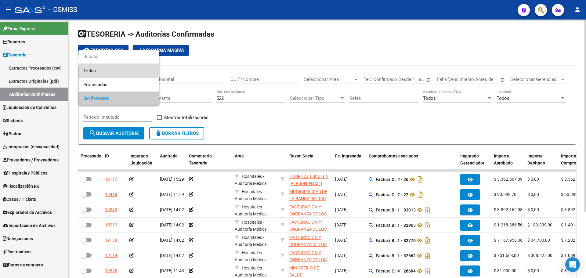
click at [89, 67] on span "Todas" at bounding box center [118, 71] width 71 height 14
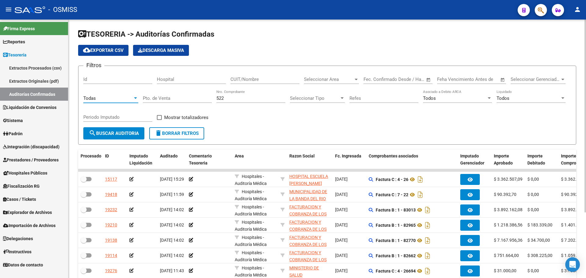
click at [106, 134] on span "search Buscar Auditoria" at bounding box center [114, 133] width 50 height 5
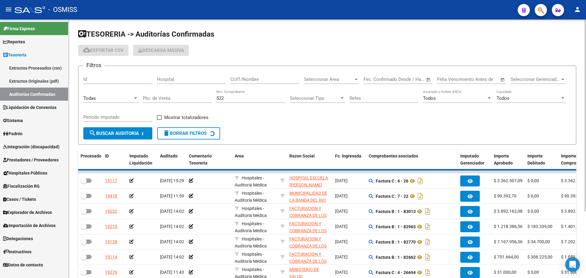
checkbox input "true"
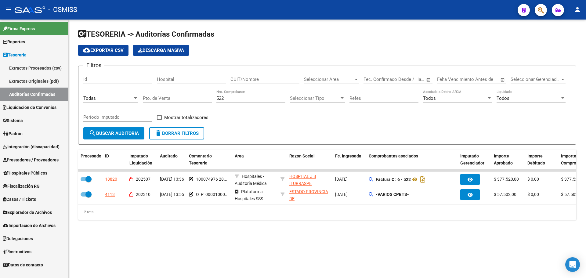
click at [278, 233] on div "TESORERIA -> Auditorías Confirmadas cloud_download Exportar CSV Descarga Masiva…" at bounding box center [326, 130] width 517 height 220
click at [268, 239] on div "TESORERIA -> Auditorías Confirmadas cloud_download Exportar CSV Descarga Masiva…" at bounding box center [326, 130] width 517 height 220
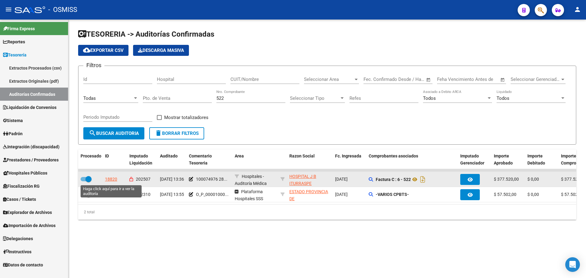
click at [110, 181] on div "18820" at bounding box center [111, 179] width 12 height 7
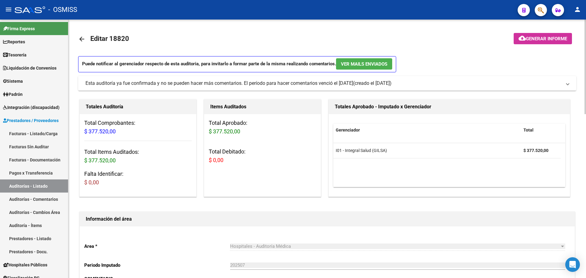
scroll to position [153, 0]
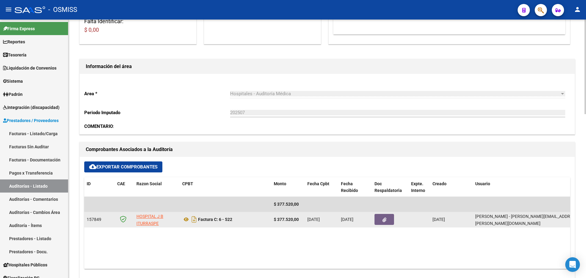
click at [379, 218] on button "button" at bounding box center [384, 219] width 20 height 11
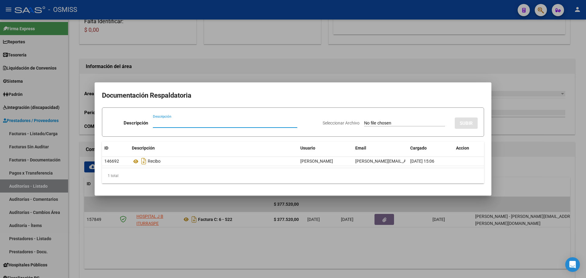
click at [285, 73] on div at bounding box center [293, 139] width 586 height 278
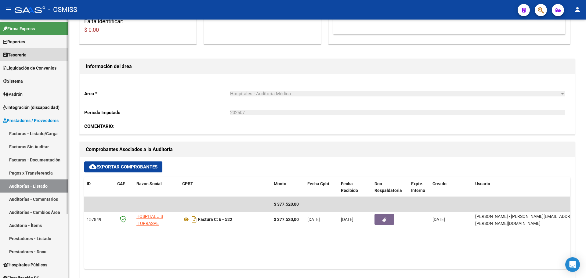
click at [31, 54] on link "Tesorería" at bounding box center [34, 54] width 68 height 13
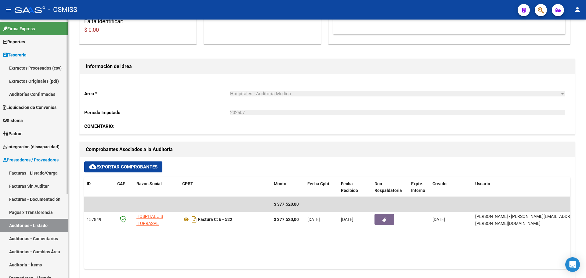
click at [36, 93] on link "Auditorías Confirmadas" at bounding box center [34, 94] width 68 height 13
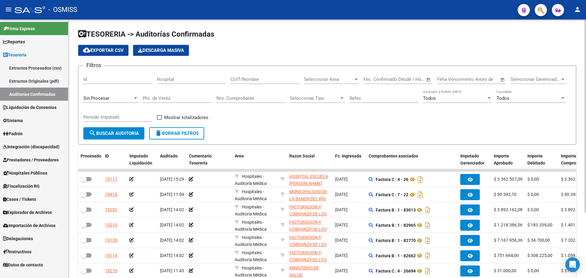
click at [226, 96] on input "Nro. Comprobante" at bounding box center [250, 97] width 69 height 5
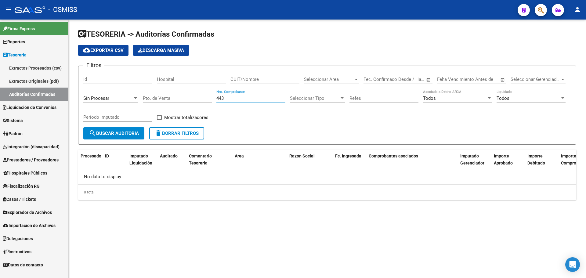
type input "443"
click at [105, 101] on div "Sin Procesar" at bounding box center [110, 96] width 55 height 13
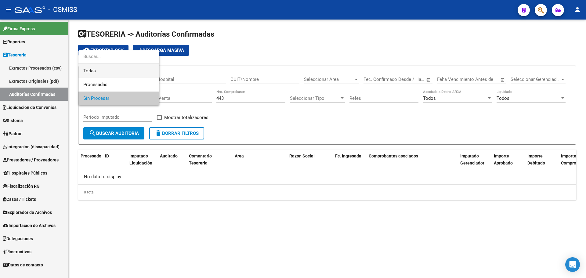
click at [111, 70] on span "Todas" at bounding box center [118, 71] width 71 height 14
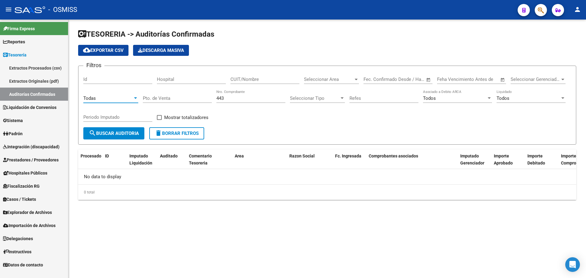
click at [116, 130] on button "search Buscar Auditoria" at bounding box center [113, 133] width 61 height 12
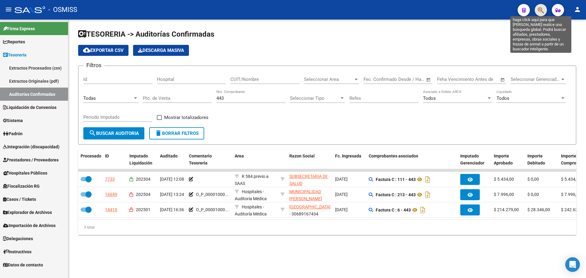
click at [538, 9] on icon "button" at bounding box center [541, 10] width 6 height 7
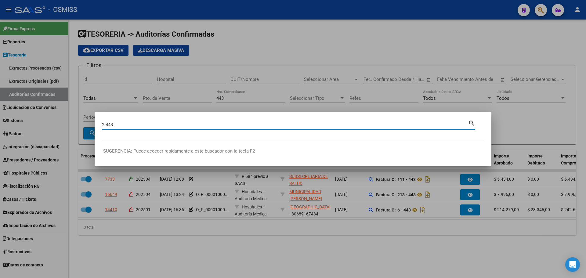
type input "2-443"
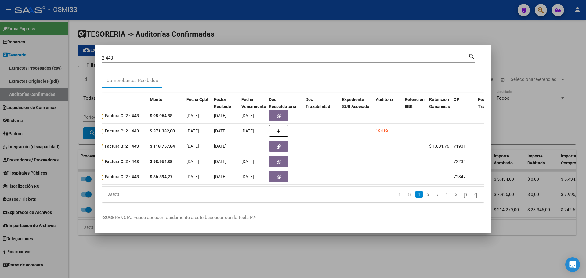
scroll to position [0, 209]
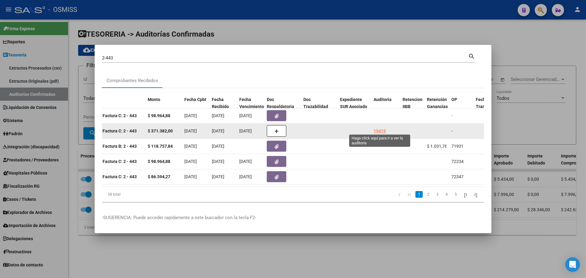
click at [381, 128] on div "19419" at bounding box center [379, 131] width 12 height 7
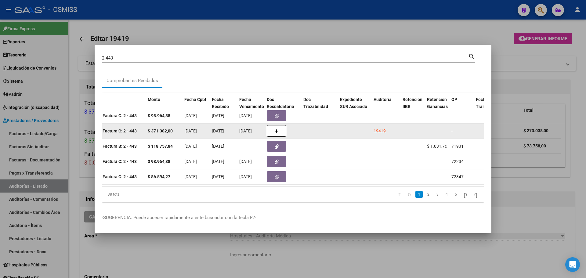
click at [381, 128] on div "19419" at bounding box center [379, 131] width 12 height 7
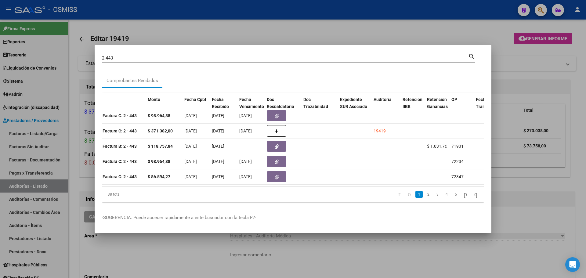
click at [567, 125] on div at bounding box center [293, 139] width 586 height 278
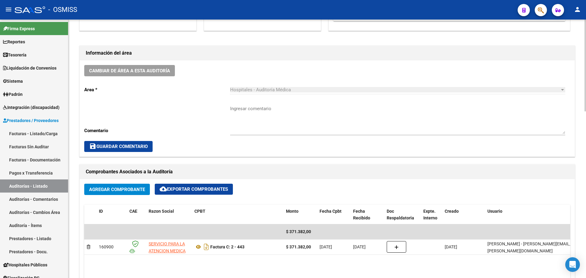
scroll to position [183, 0]
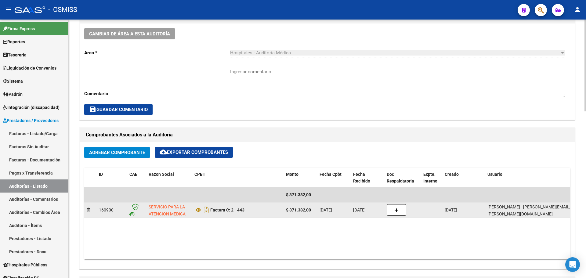
click at [405, 210] on div at bounding box center [403, 210] width 32 height 12
click at [397, 211] on icon "button" at bounding box center [396, 210] width 4 height 5
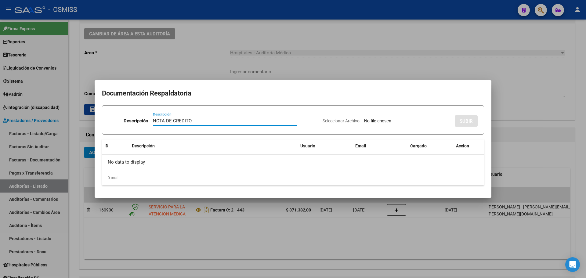
type input "NOTA DE CREDITO"
click at [382, 122] on input "Seleccionar Archivo" at bounding box center [404, 121] width 81 height 6
type input "C:\fakepath\NC. SAMCO IBARLUCEA FC. 443.pdf"
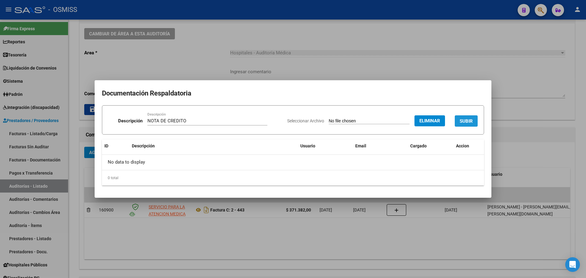
click at [462, 124] on span "SUBIR" at bounding box center [465, 120] width 13 height 5
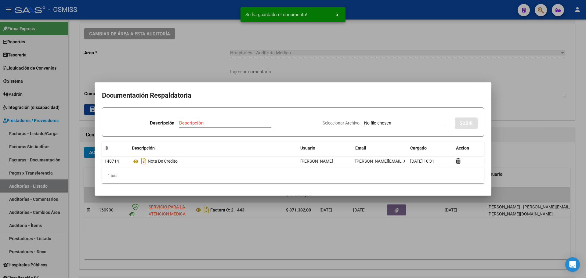
click at [265, 64] on div at bounding box center [293, 139] width 586 height 278
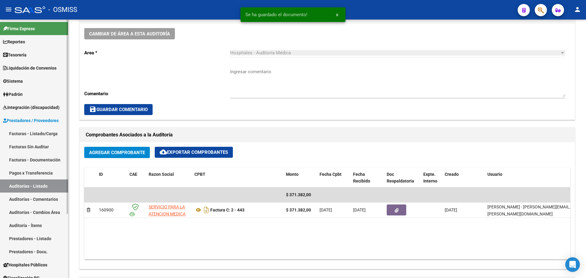
click at [54, 49] on link "Tesorería" at bounding box center [34, 54] width 68 height 13
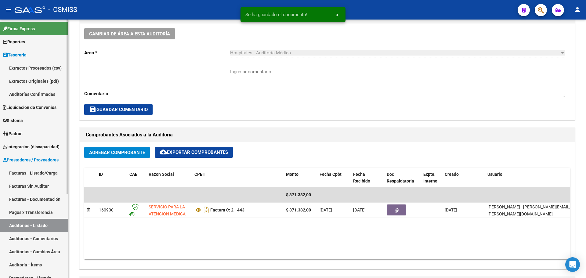
click at [32, 91] on link "Auditorías Confirmadas" at bounding box center [34, 94] width 68 height 13
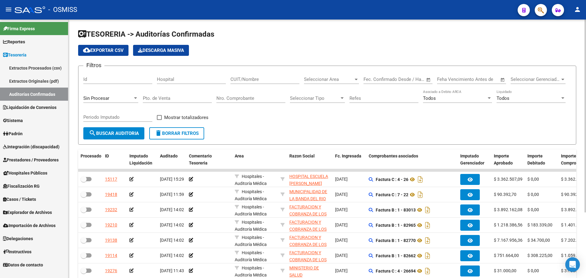
click at [248, 96] on input "Nro. Comprobante" at bounding box center [250, 97] width 69 height 5
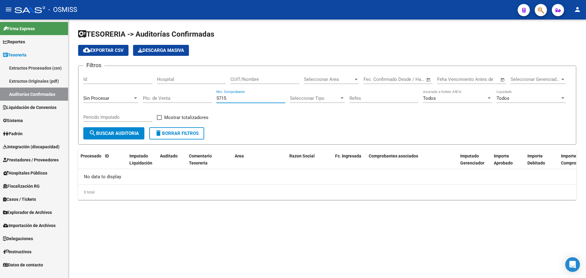
type input "5715"
click at [87, 95] on span "Sin Procesar" at bounding box center [96, 97] width 26 height 5
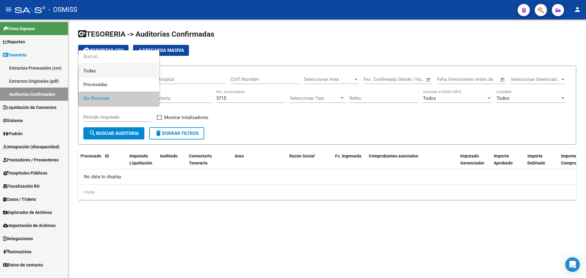
click at [118, 70] on span "Todas" at bounding box center [118, 71] width 71 height 14
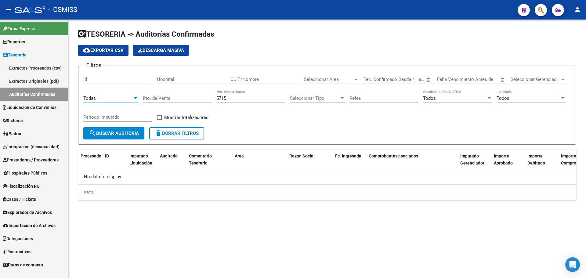
click at [123, 133] on span "search Buscar Auditoria" at bounding box center [114, 133] width 50 height 5
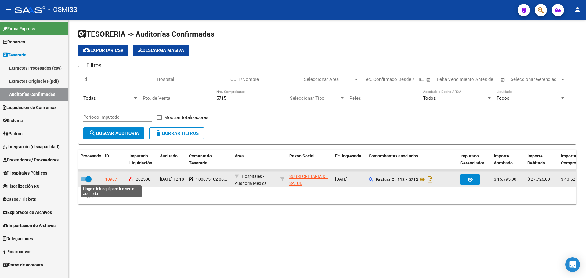
click at [110, 178] on div "18987" at bounding box center [111, 179] width 12 height 7
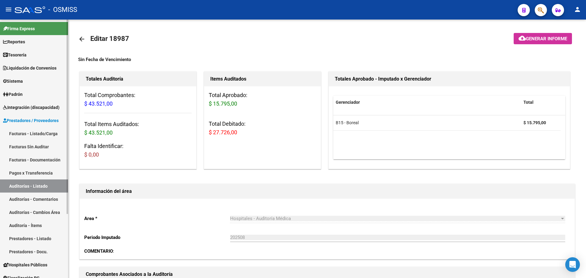
click at [38, 53] on link "Tesorería" at bounding box center [34, 54] width 68 height 13
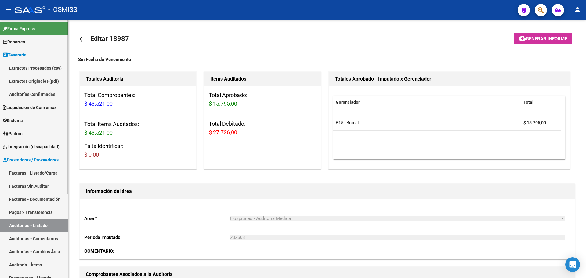
click at [27, 89] on link "Auditorías Confirmadas" at bounding box center [34, 94] width 68 height 13
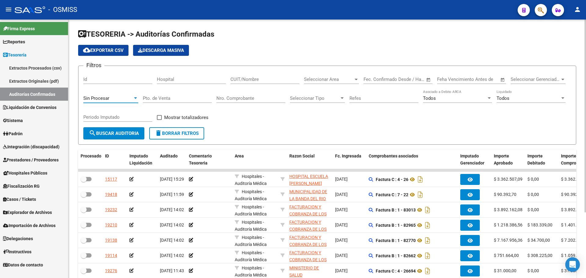
click at [130, 98] on div "Sin Procesar" at bounding box center [107, 97] width 49 height 5
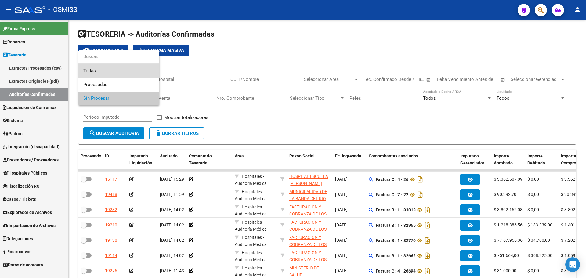
click at [117, 73] on span "Todas" at bounding box center [118, 71] width 71 height 14
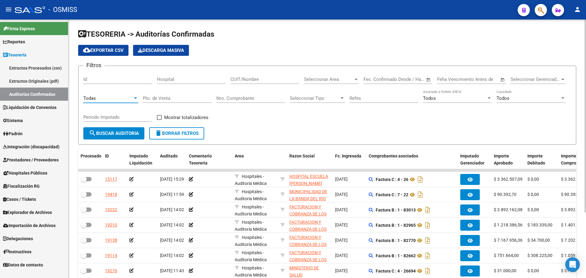
click at [180, 97] on input "Pto. de Venta" at bounding box center [177, 97] width 69 height 5
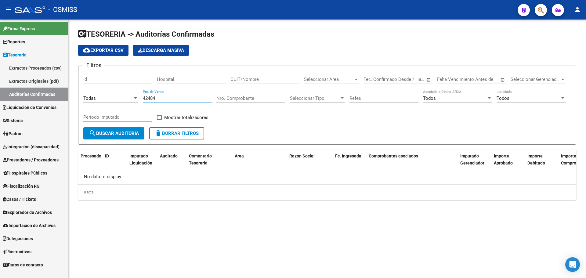
type input "42484"
click at [534, 11] on div at bounding box center [538, 10] width 17 height 13
click at [540, 10] on icon "button" at bounding box center [541, 10] width 6 height 7
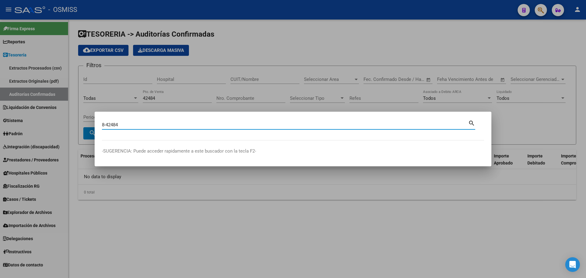
type input "8-42484"
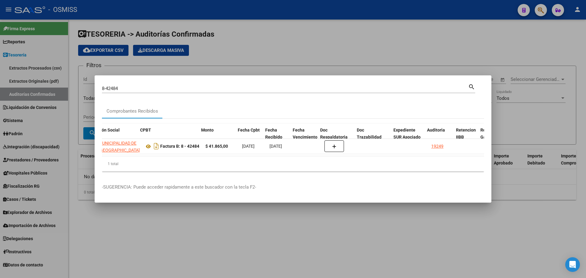
scroll to position [0, 156]
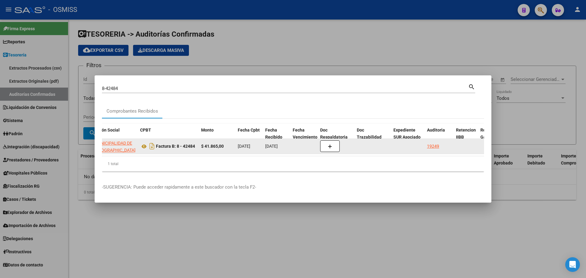
click at [434, 146] on div "19249" at bounding box center [433, 146] width 12 height 7
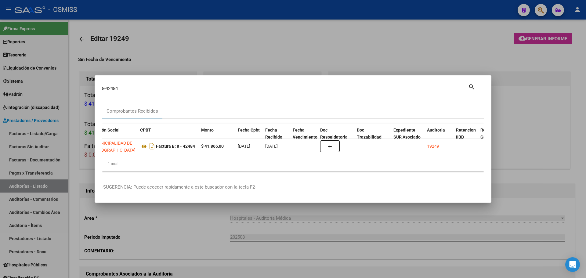
click at [337, 61] on div at bounding box center [293, 139] width 586 height 278
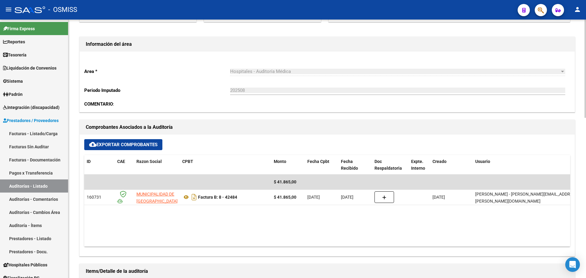
scroll to position [61, 0]
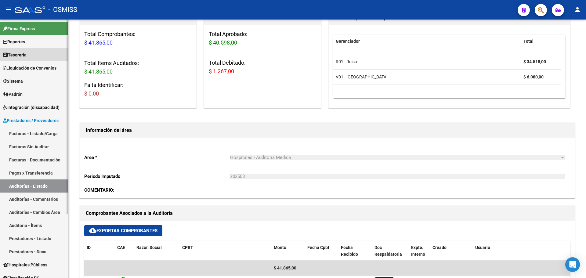
click at [27, 54] on span "Tesorería" at bounding box center [14, 55] width 23 height 7
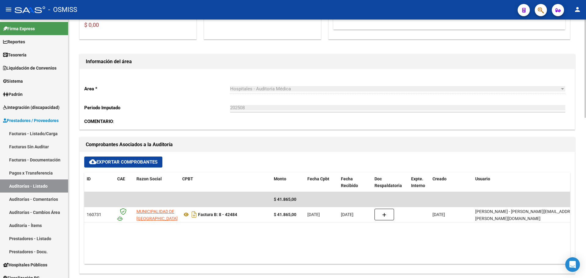
scroll to position [214, 0]
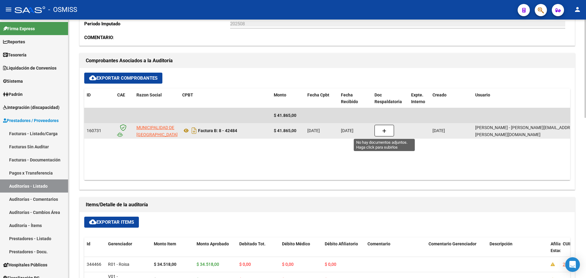
click at [388, 134] on button "button" at bounding box center [384, 131] width 20 height 12
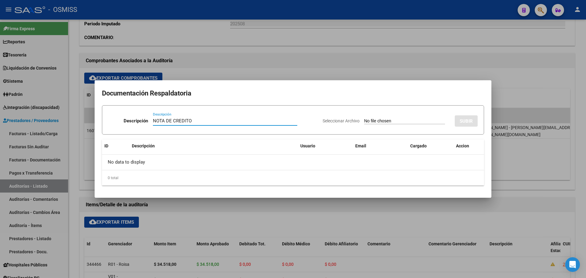
type input "NOTA DE CREDITO"
click at [387, 120] on input "Seleccionar Archivo" at bounding box center [404, 121] width 81 height 6
type input "C:\fakepath\NC. MUNICIPALIDAD DE GRAL SAN [PERSON_NAME] FC. 42484.pdf"
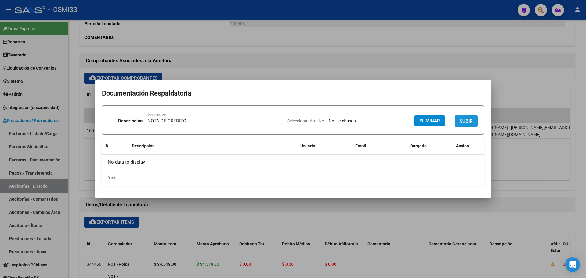
click at [467, 117] on button "SUBIR" at bounding box center [466, 120] width 23 height 11
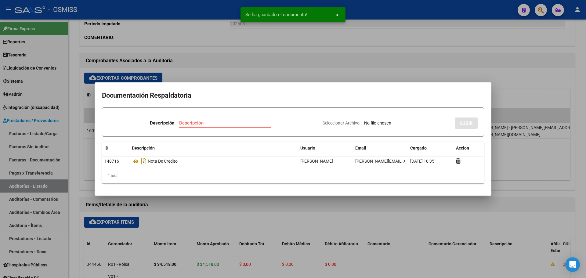
click at [248, 63] on div at bounding box center [293, 139] width 586 height 278
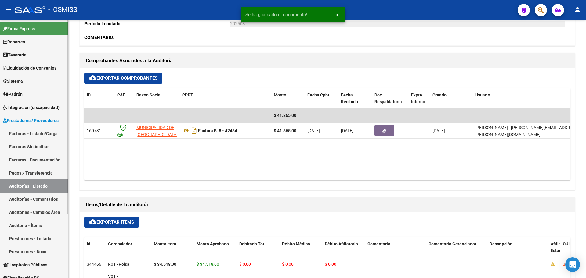
click at [8, 56] on span "Tesorería" at bounding box center [14, 55] width 23 height 7
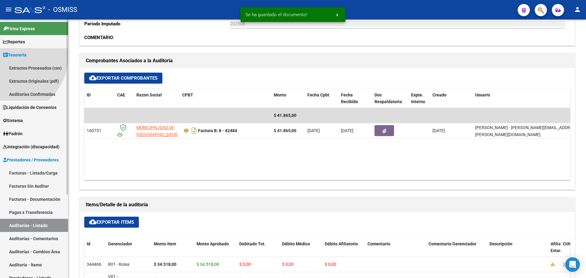
click at [8, 56] on span "Tesorería" at bounding box center [14, 55] width 23 height 7
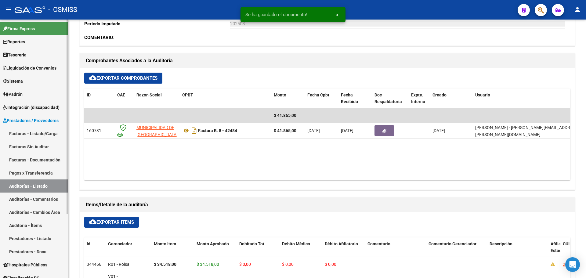
click at [8, 56] on span "Tesorería" at bounding box center [14, 55] width 23 height 7
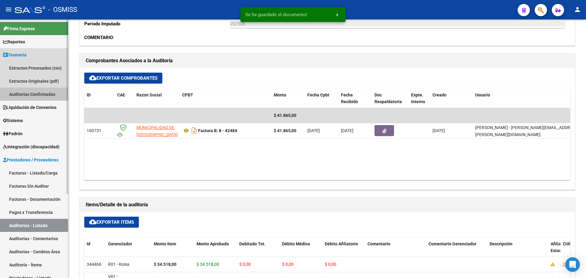
click at [11, 94] on link "Auditorías Confirmadas" at bounding box center [34, 94] width 68 height 13
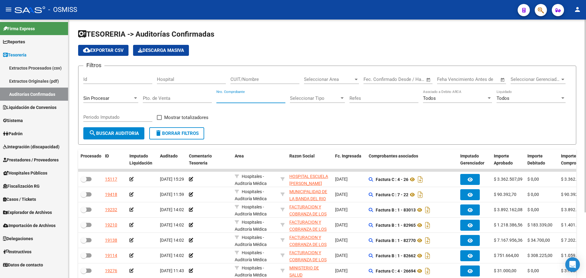
click at [229, 96] on input "Nro. Comprobante" at bounding box center [250, 97] width 69 height 5
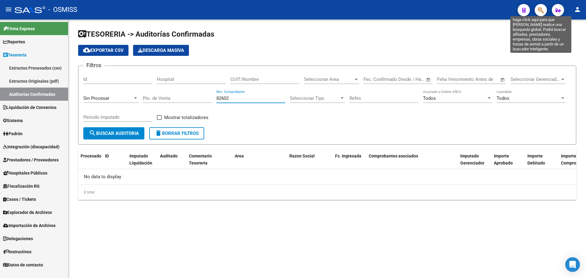
type input "82602"
click at [539, 8] on icon "button" at bounding box center [541, 10] width 6 height 7
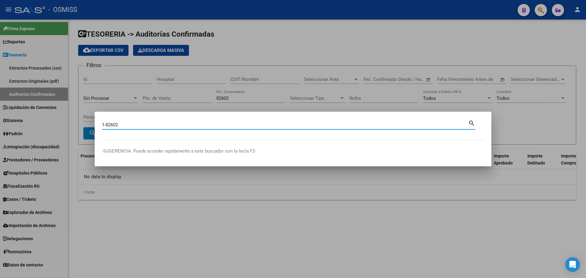
type input "1-82602"
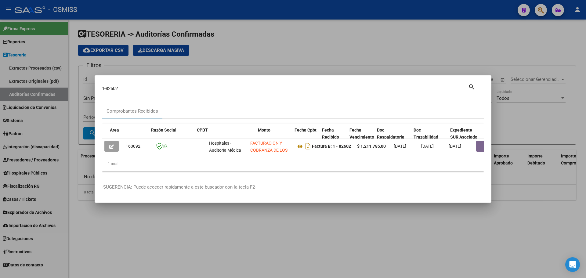
scroll to position [0, 366]
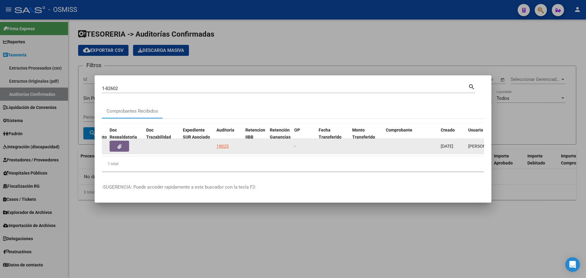
click at [115, 143] on button "button" at bounding box center [120, 146] width 20 height 11
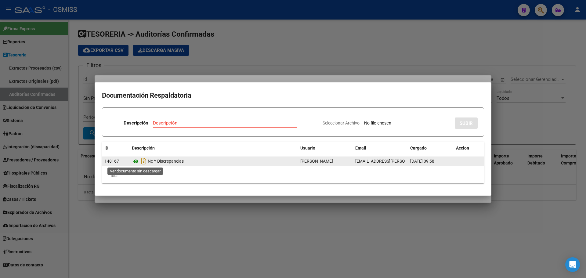
click at [135, 163] on icon at bounding box center [136, 161] width 8 height 7
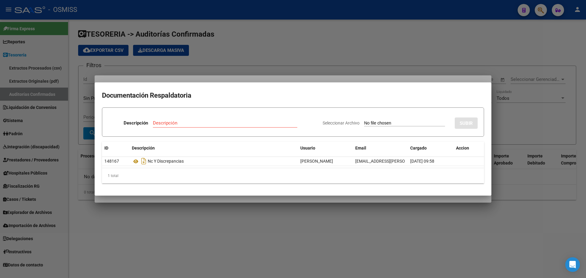
click at [221, 64] on div at bounding box center [293, 139] width 586 height 278
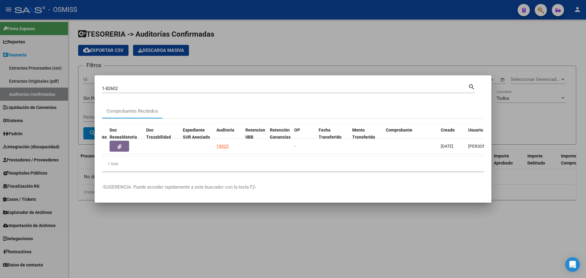
click at [225, 42] on div at bounding box center [293, 139] width 586 height 278
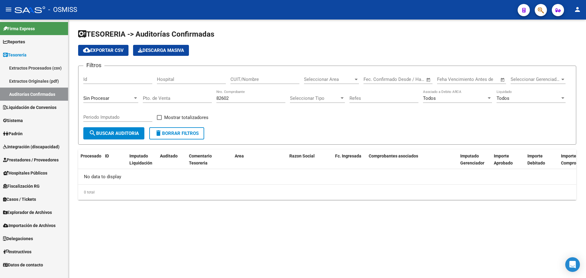
click at [17, 96] on link "Auditorías Confirmadas" at bounding box center [34, 94] width 68 height 13
click at [199, 136] on span "delete Borrar Filtros" at bounding box center [177, 133] width 44 height 5
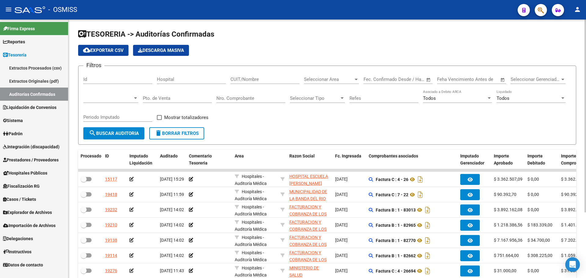
click at [232, 102] on div "Nro. Comprobante" at bounding box center [250, 96] width 69 height 13
click at [232, 98] on input "Nro. Comprobante" at bounding box center [250, 97] width 69 height 5
type input "3128"
click at [104, 124] on div "Periodo Imputado" at bounding box center [117, 118] width 69 height 19
click at [105, 129] on button "search Buscar Auditoria" at bounding box center [113, 133] width 61 height 12
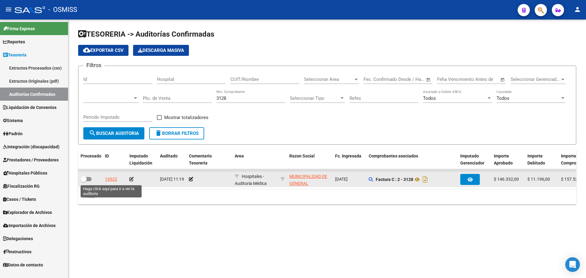
click at [106, 180] on div "19322" at bounding box center [111, 179] width 12 height 7
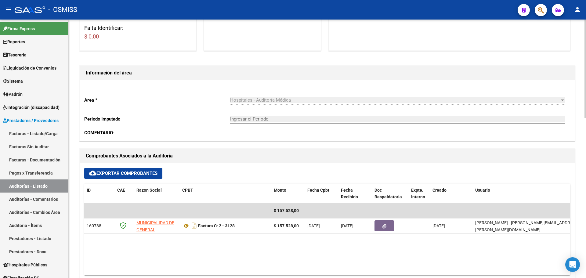
scroll to position [122, 0]
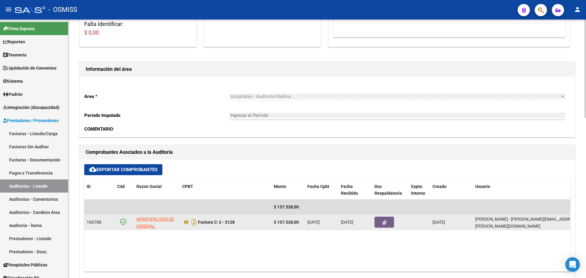
click at [382, 224] on button "button" at bounding box center [384, 222] width 20 height 11
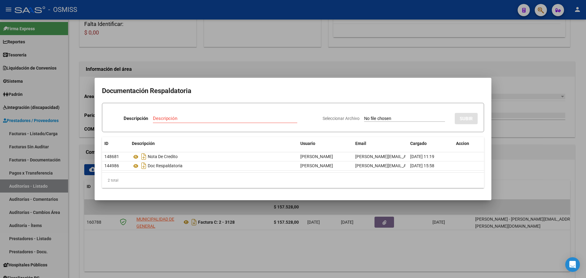
click at [137, 230] on div at bounding box center [293, 139] width 586 height 278
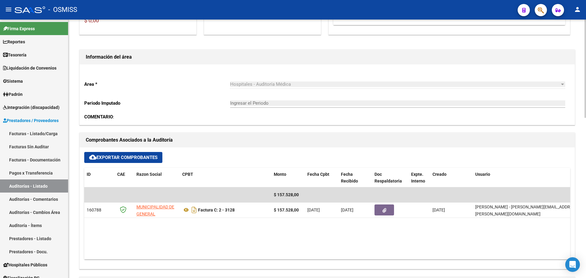
scroll to position [153, 0]
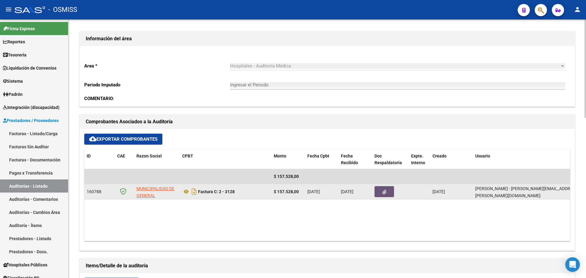
click at [391, 192] on button "button" at bounding box center [384, 191] width 20 height 11
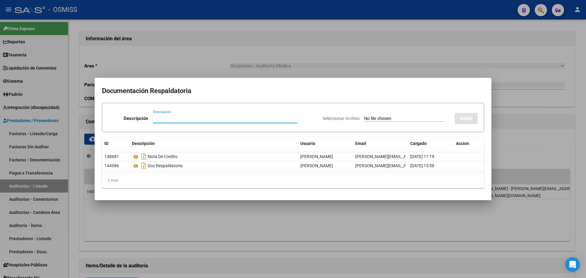
click at [291, 219] on div at bounding box center [293, 139] width 586 height 278
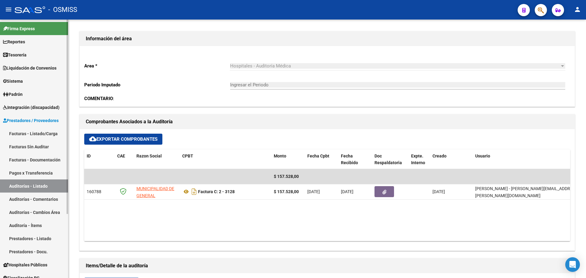
click at [46, 49] on link "Tesorería" at bounding box center [34, 54] width 68 height 13
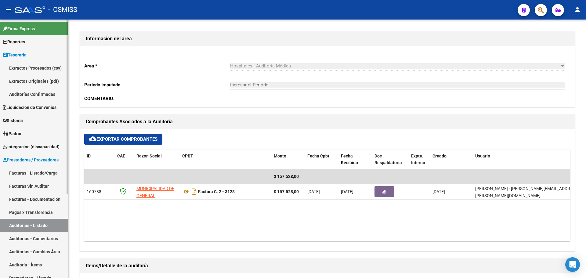
click at [31, 93] on link "Auditorías Confirmadas" at bounding box center [34, 94] width 68 height 13
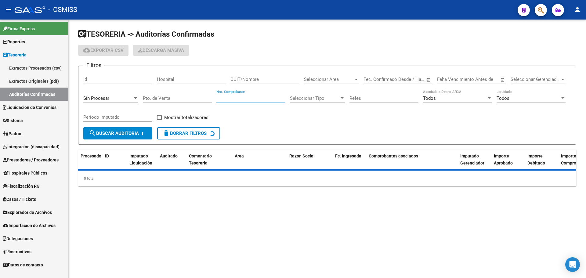
click at [263, 100] on input "Nro. Comprobante" at bounding box center [250, 97] width 69 height 5
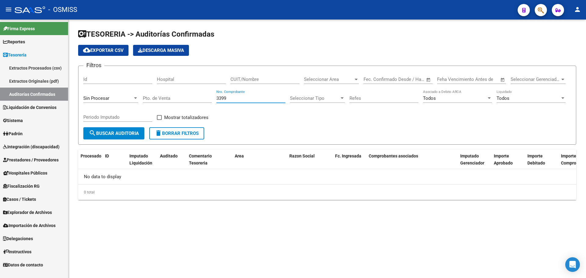
type input "3399"
click at [95, 102] on div "Sin Procesar" at bounding box center [110, 96] width 55 height 13
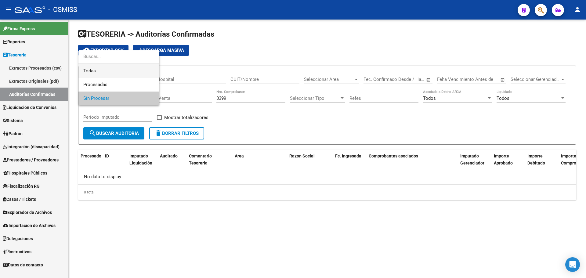
click at [89, 72] on span "Todas" at bounding box center [118, 71] width 71 height 14
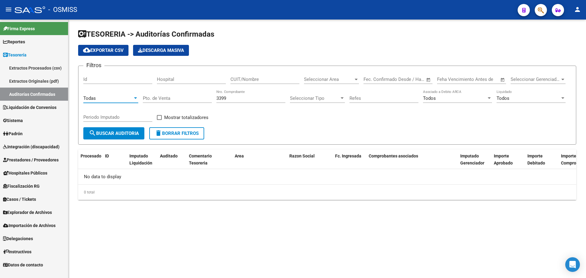
click at [111, 131] on span "search Buscar Auditoria" at bounding box center [114, 133] width 50 height 5
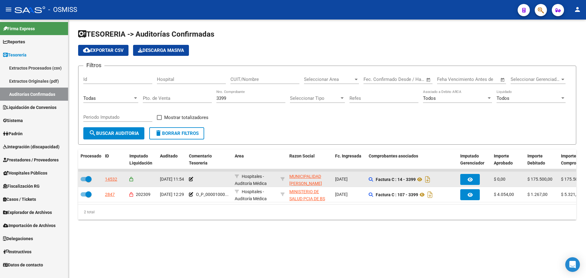
click at [113, 182] on div "14532" at bounding box center [111, 179] width 12 height 7
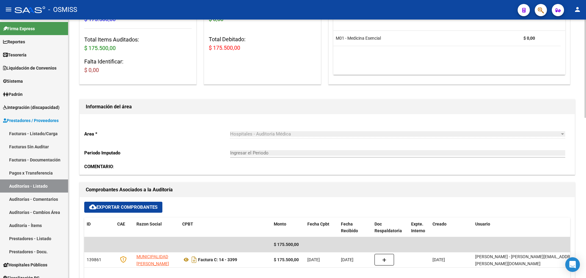
scroll to position [122, 0]
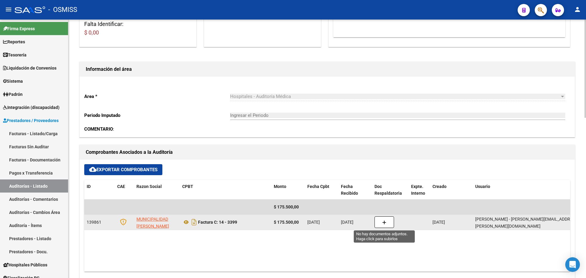
click at [380, 223] on button "button" at bounding box center [384, 222] width 20 height 12
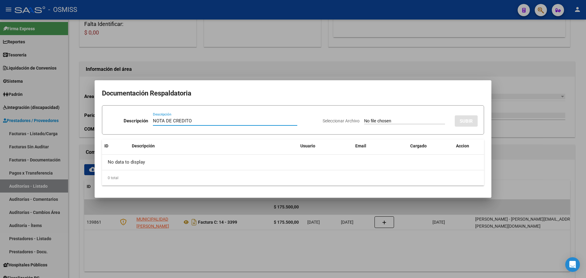
type input "NOTA DE CREDITO"
click at [383, 121] on input "Seleccionar Archivo" at bounding box center [404, 121] width 81 height 6
type input "C:\fakepath\NC. MUNICIPALIDAD [PERSON_NAME] FC. 3399.pdf"
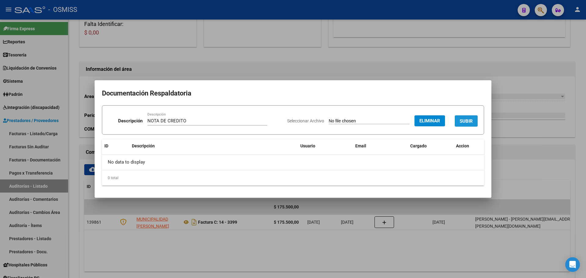
click at [458, 118] on button "SUBIR" at bounding box center [466, 120] width 23 height 11
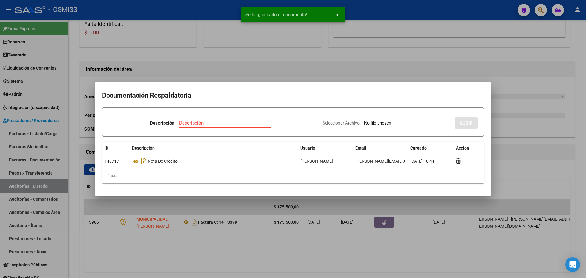
click at [290, 70] on div at bounding box center [293, 139] width 586 height 278
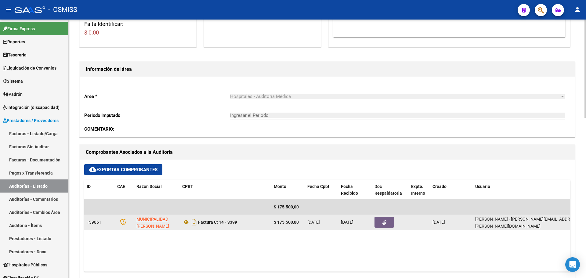
click at [390, 226] on button "button" at bounding box center [384, 222] width 20 height 11
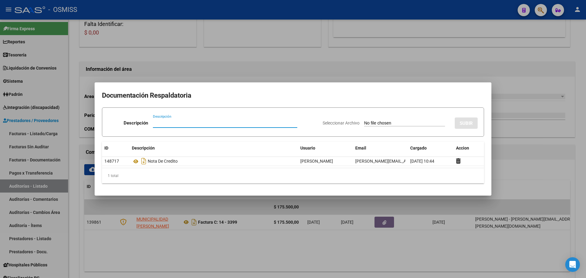
click at [387, 233] on div at bounding box center [293, 139] width 586 height 278
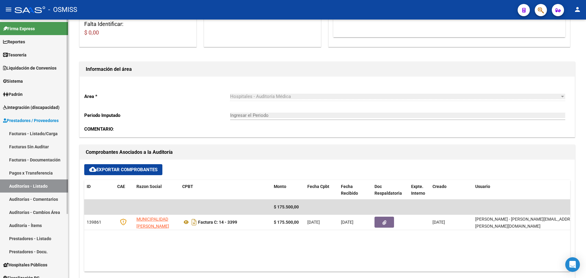
click at [17, 52] on span "Tesorería" at bounding box center [14, 55] width 23 height 7
click at [22, 59] on link "Tesorería" at bounding box center [34, 54] width 68 height 13
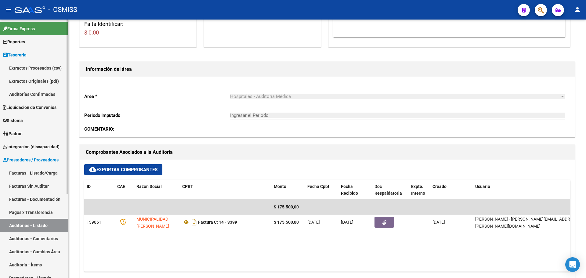
click at [25, 99] on link "Auditorías Confirmadas" at bounding box center [34, 94] width 68 height 13
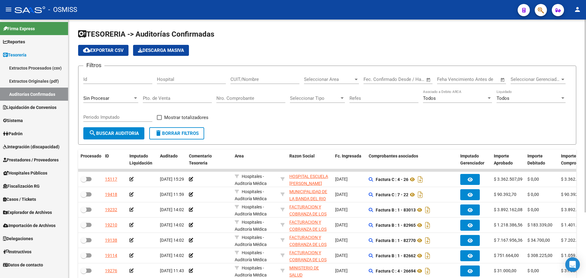
click at [101, 100] on span "Sin Procesar" at bounding box center [96, 97] width 26 height 5
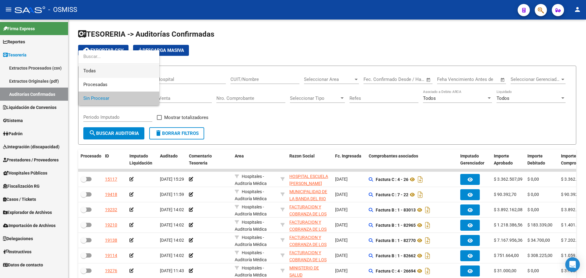
click at [97, 70] on span "Todas" at bounding box center [118, 71] width 71 height 14
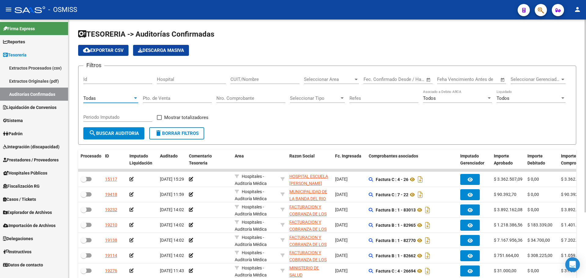
click at [240, 99] on input "Nro. Comprobante" at bounding box center [250, 97] width 69 height 5
type input "3401"
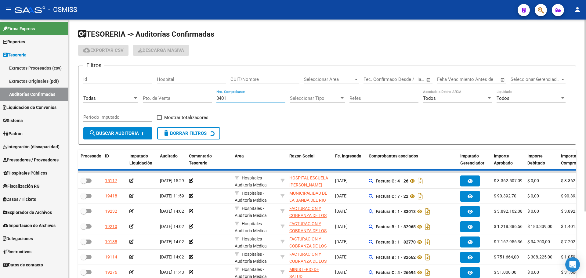
checkbox input "true"
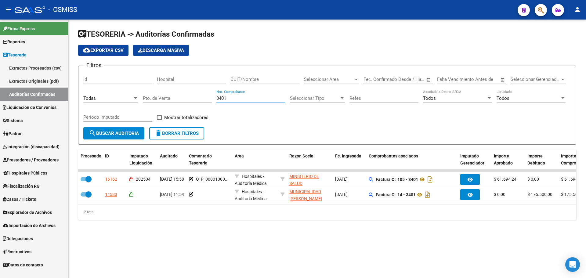
type input "3401"
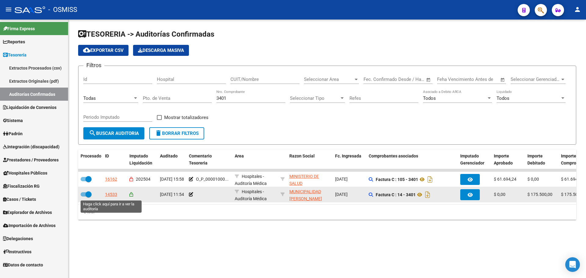
click at [115, 193] on div "14533" at bounding box center [111, 194] width 12 height 7
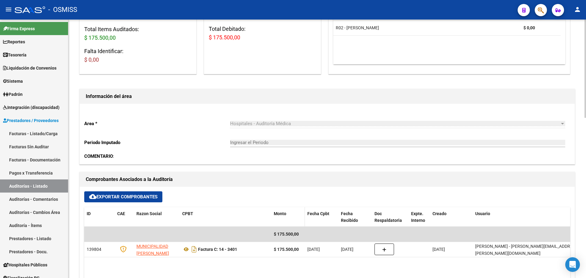
scroll to position [122, 0]
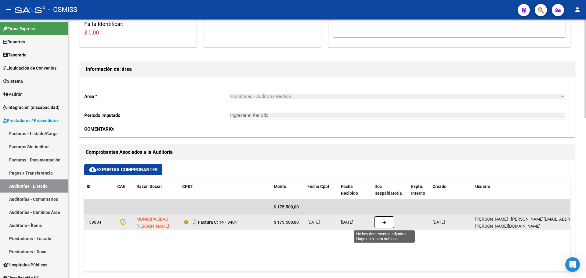
click at [386, 223] on button "button" at bounding box center [384, 222] width 20 height 12
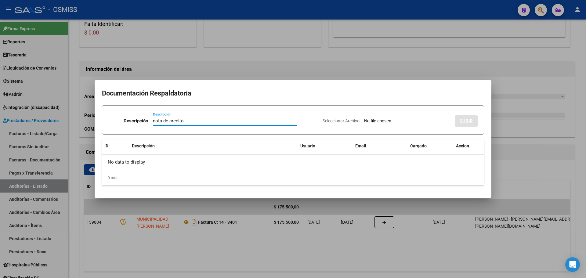
type input "nota de credito"
click at [390, 119] on input "Seleccionar Archivo" at bounding box center [404, 121] width 81 height 6
type input "C:\fakepath\NC. MUNICIPALIDAD [PERSON_NAME] FC. 3401.pdf"
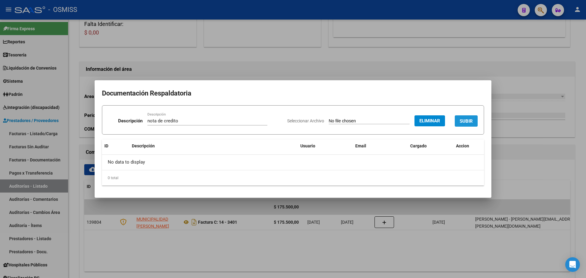
click at [461, 126] on button "SUBIR" at bounding box center [466, 120] width 23 height 11
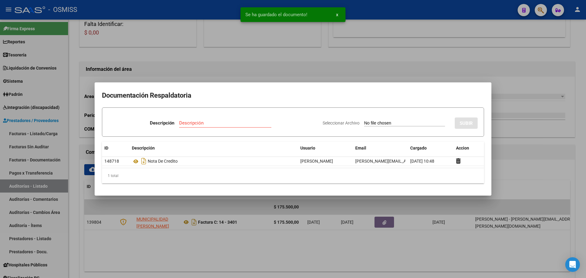
click at [225, 78] on div at bounding box center [293, 139] width 586 height 278
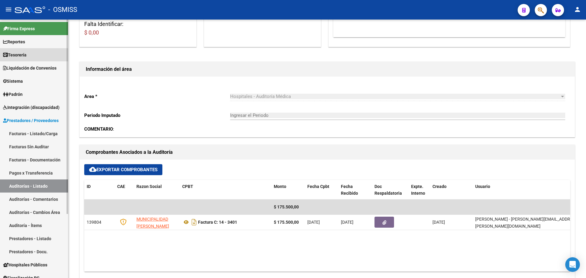
click at [27, 52] on span "Tesorería" at bounding box center [14, 55] width 23 height 7
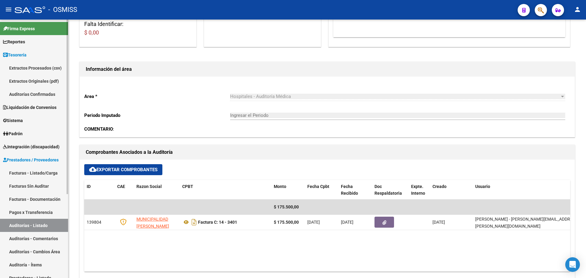
click at [35, 96] on link "Auditorías Confirmadas" at bounding box center [34, 94] width 68 height 13
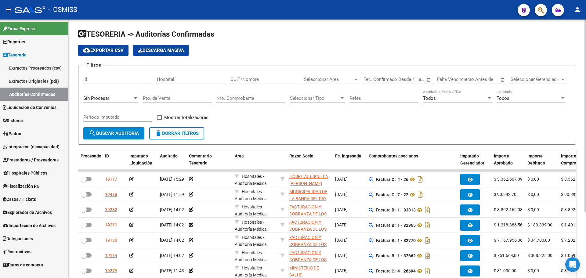
click at [92, 96] on span "Sin Procesar" at bounding box center [96, 97] width 26 height 5
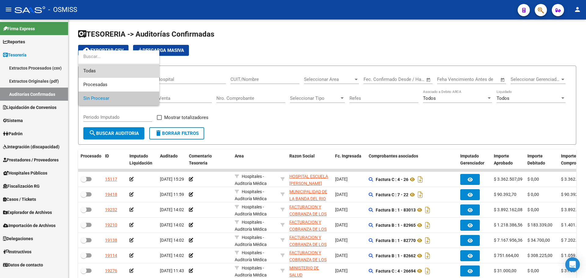
click at [99, 76] on span "Todas" at bounding box center [118, 71] width 71 height 14
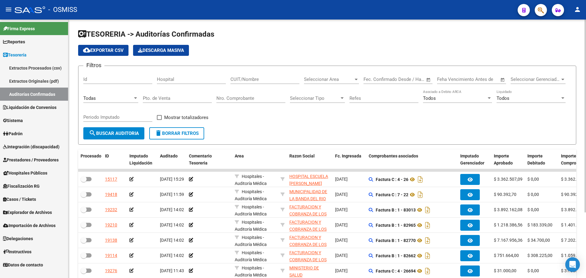
click at [234, 103] on div "Nro. Comprobante" at bounding box center [250, 99] width 69 height 19
click at [233, 97] on input "Nro. Comprobante" at bounding box center [250, 97] width 69 height 5
type input "3390"
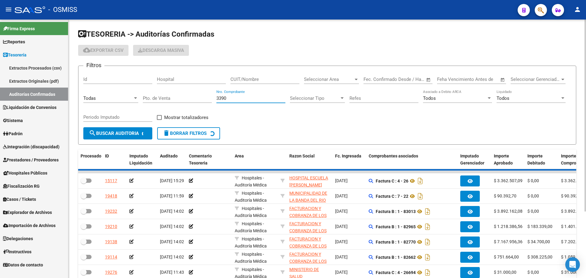
checkbox input "true"
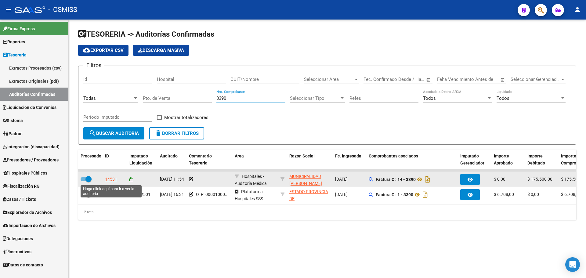
type input "3390"
click at [110, 180] on div "14531" at bounding box center [111, 179] width 12 height 7
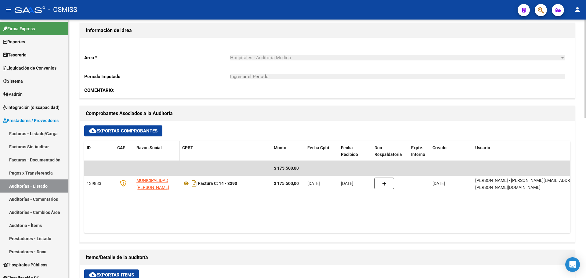
scroll to position [183, 0]
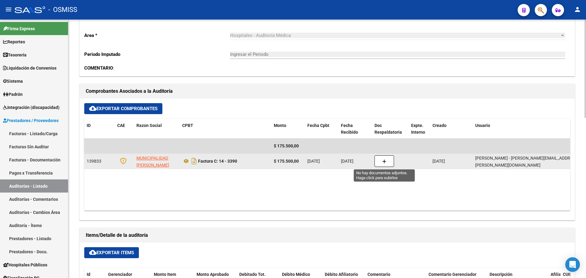
click at [387, 164] on button "button" at bounding box center [384, 161] width 20 height 12
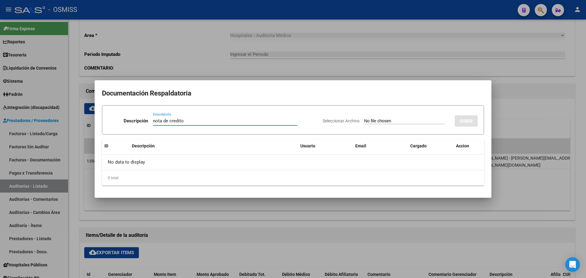
type input "nota de credito"
click at [384, 123] on input "Seleccionar Archivo" at bounding box center [404, 121] width 81 height 6
click at [364, 122] on input "Seleccionar Archivo" at bounding box center [404, 121] width 81 height 6
type input "C:\fakepath\NC. MUNICIPALIDAD [PERSON_NAME] FC. 3390.pdf"
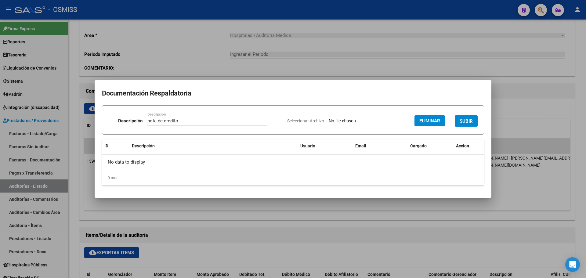
click at [464, 121] on span "SUBIR" at bounding box center [465, 120] width 13 height 5
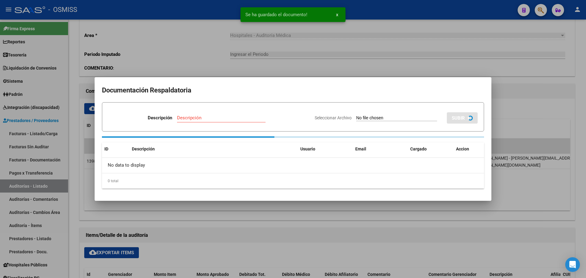
click at [185, 63] on div at bounding box center [293, 139] width 586 height 278
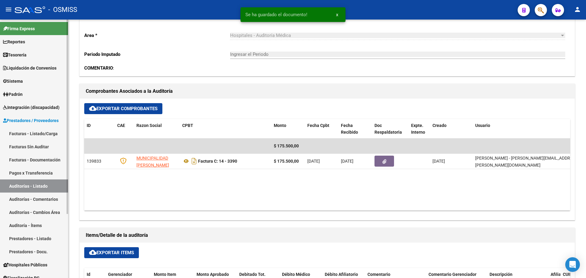
click at [42, 57] on link "Tesorería" at bounding box center [34, 54] width 68 height 13
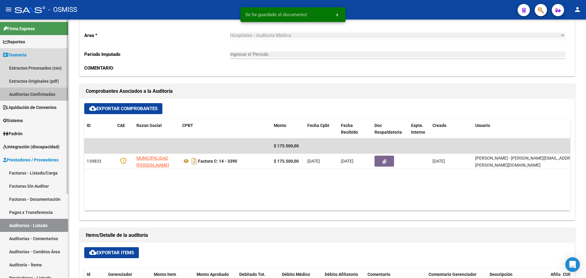
click at [38, 90] on link "Auditorías Confirmadas" at bounding box center [34, 94] width 68 height 13
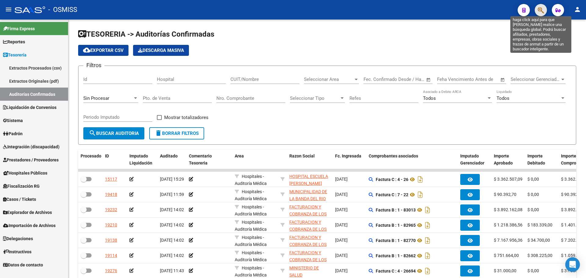
click at [542, 10] on icon "button" at bounding box center [541, 10] width 6 height 7
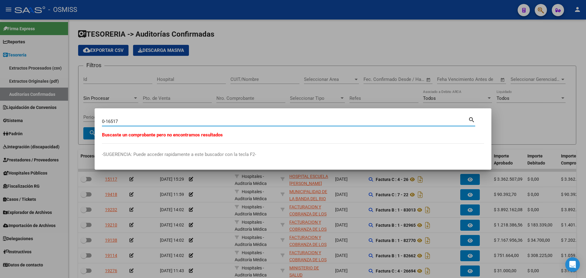
click at [105, 121] on input "0-16517" at bounding box center [285, 121] width 366 height 5
click at [111, 119] on input "1-16517" at bounding box center [285, 121] width 366 height 5
type input "1-161517"
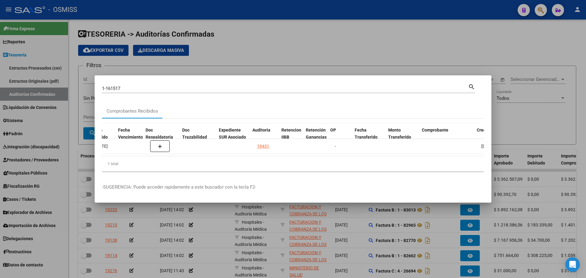
scroll to position [0, 330]
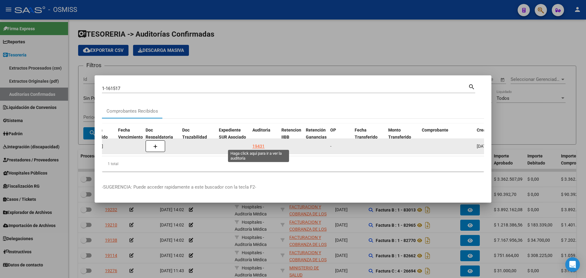
click at [256, 144] on div "19431" at bounding box center [258, 146] width 12 height 7
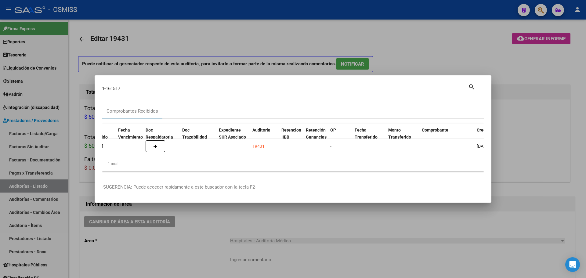
click at [243, 52] on div at bounding box center [293, 139] width 586 height 278
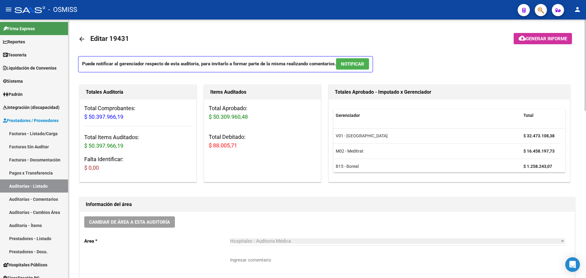
drag, startPoint x: 214, startPoint y: 116, endPoint x: 289, endPoint y: 119, distance: 74.8
click at [289, 119] on h3 "Total Aprobado: $ 50.309.960,48" at bounding box center [262, 112] width 107 height 17
click at [289, 120] on h3 "Total Aprobado: $ 50.309.960,48" at bounding box center [262, 112] width 107 height 17
click at [268, 154] on div "Total Aprobado: $ 50.309.960,48 Total Debitado: $ 88.005,71" at bounding box center [262, 129] width 117 height 60
click at [295, 150] on div "Total Aprobado: $ 50.309.960,48 Total Debitado: $ 88.005,71" at bounding box center [262, 129] width 117 height 60
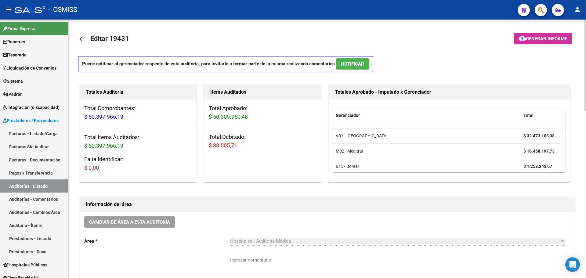
click at [357, 212] on div "Cambiar de área a esta auditoría Area * Hospitales - Auditoría Médica Seleccion…" at bounding box center [327, 260] width 495 height 96
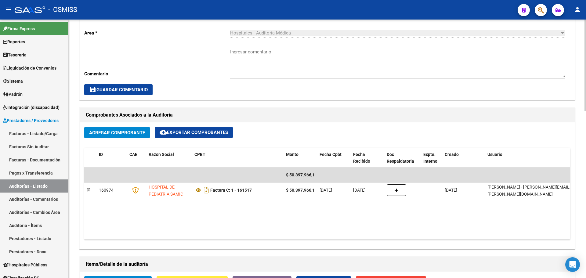
scroll to position [305, 0]
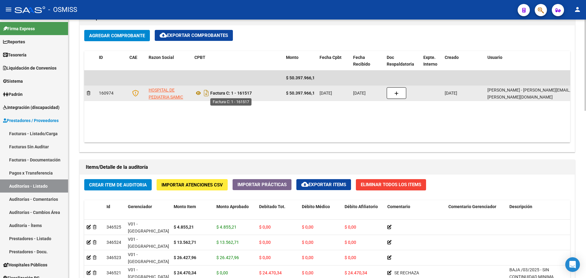
click at [247, 95] on strong "Factura C: 1 - 161517" at bounding box center [230, 93] width 41 height 5
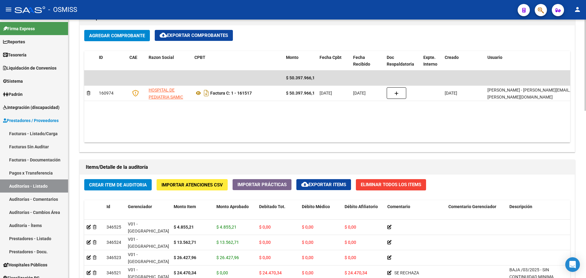
click at [239, 126] on datatable-body "$ 50.397.966,19 160974 HOSPITAL DE PEDIATRIA SAMIC "PROFESOR [PERSON_NAME]" Fac…" at bounding box center [327, 106] width 486 height 72
